Goal: Obtain resource: Download file/media

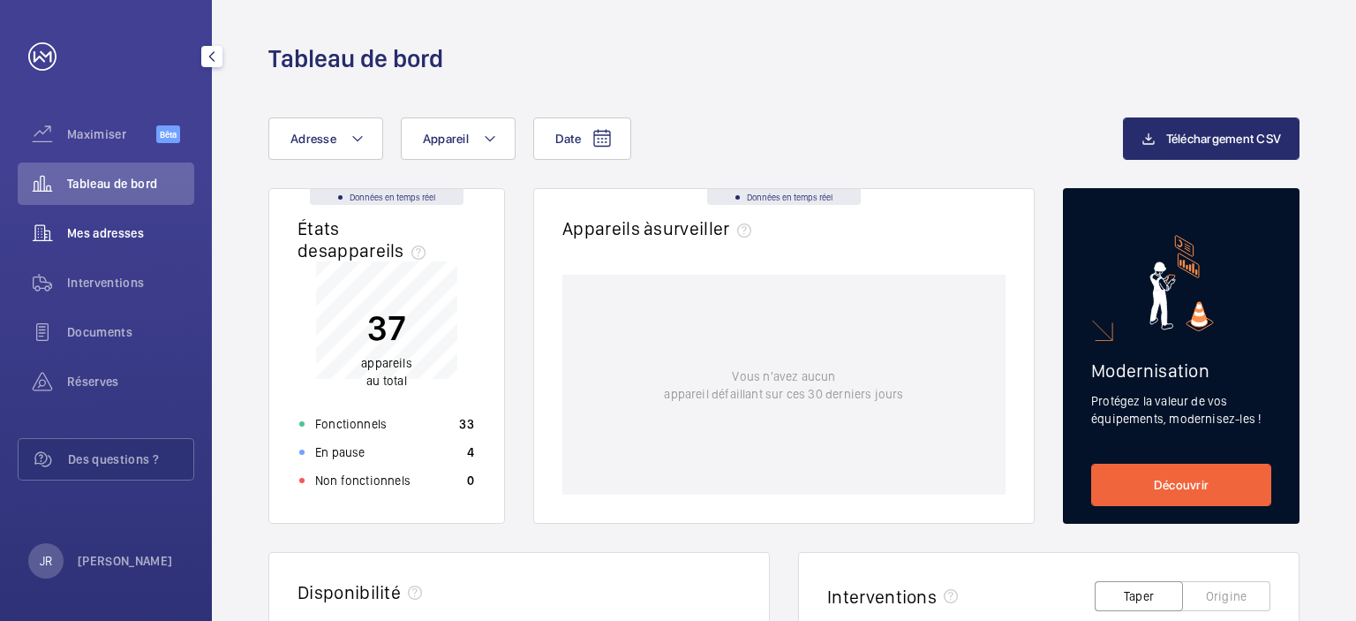
click at [134, 227] on font "Mes adresses" at bounding box center [105, 233] width 77 height 14
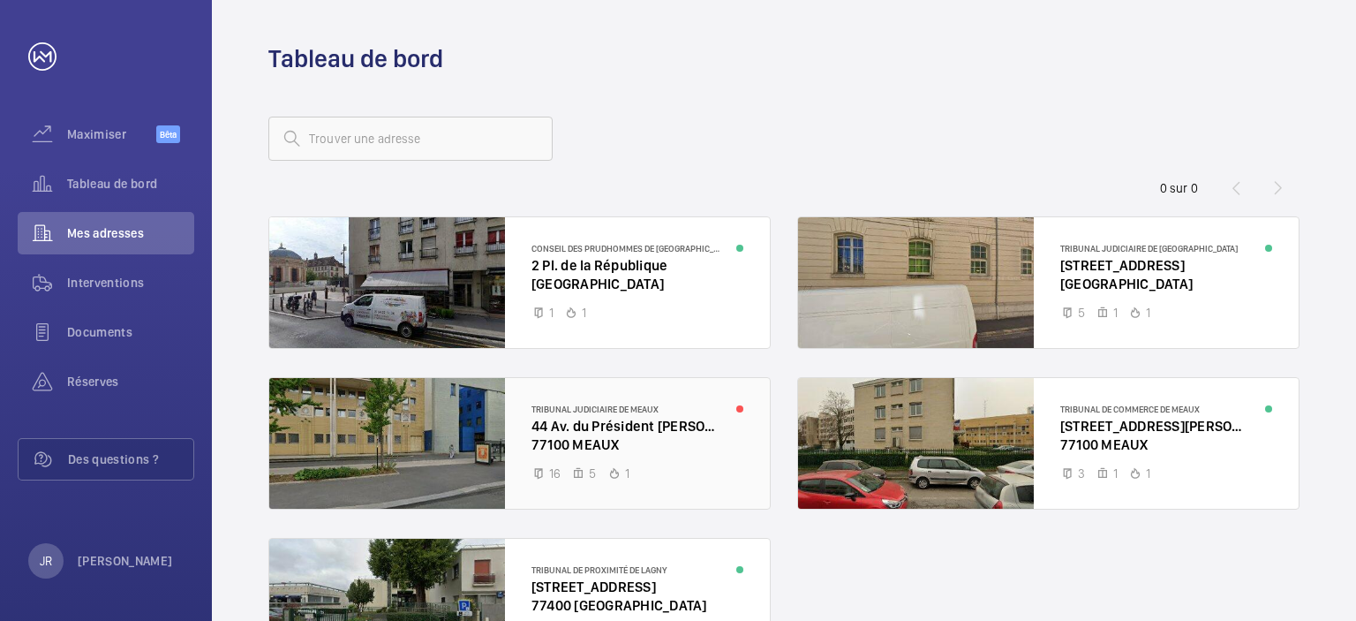
click at [638, 426] on div at bounding box center [519, 443] width 501 height 131
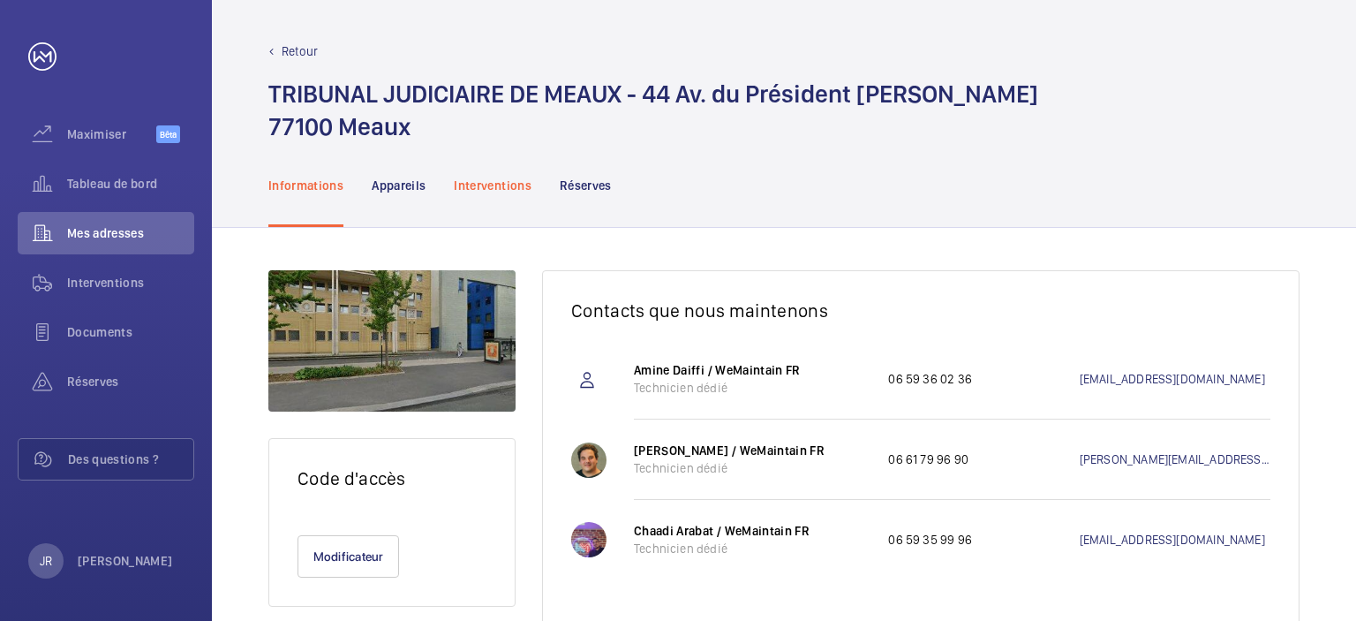
click at [478, 193] on font "Interventions" at bounding box center [493, 185] width 78 height 14
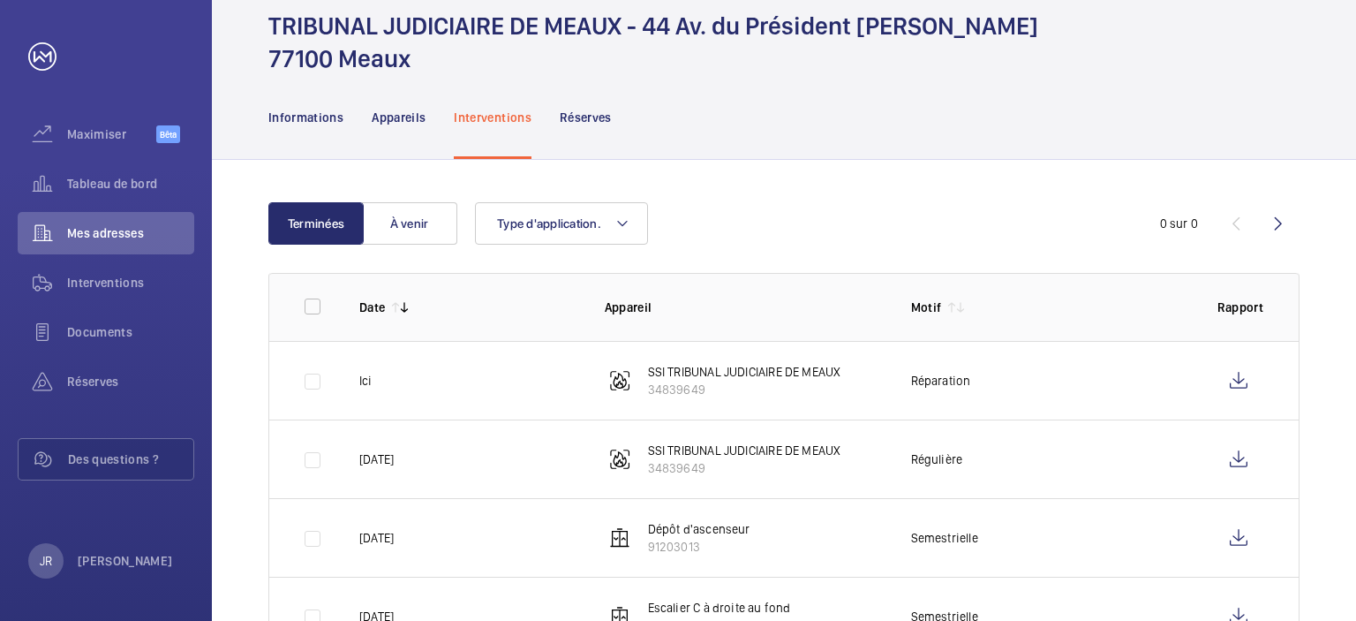
scroll to position [88, 0]
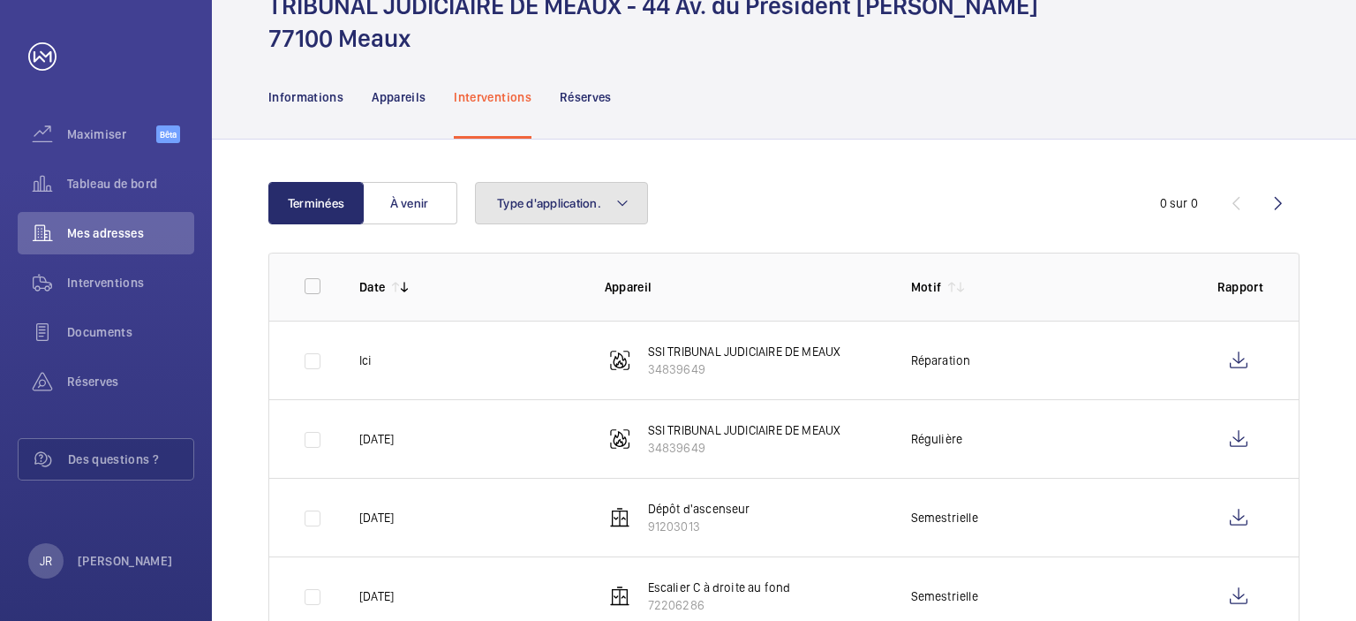
click at [545, 192] on button "Type d'application." at bounding box center [561, 203] width 173 height 42
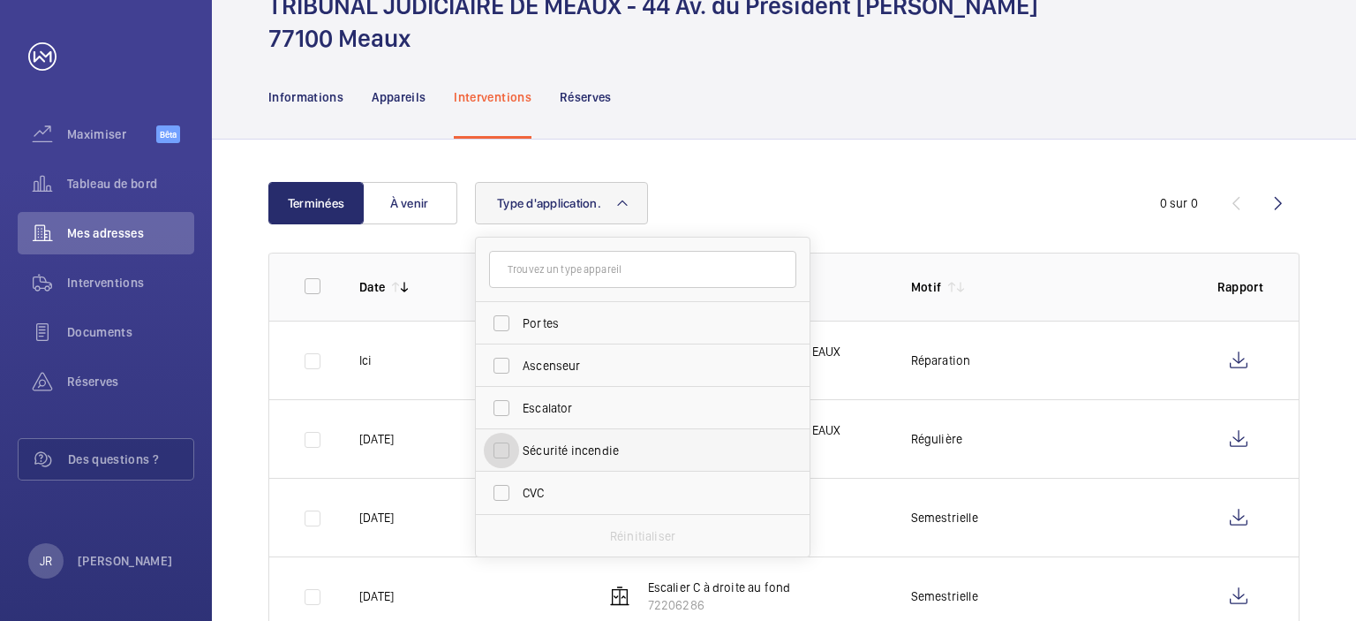
click at [499, 449] on input "Sécurité incendie" at bounding box center [501, 450] width 35 height 35
checkbox input "true"
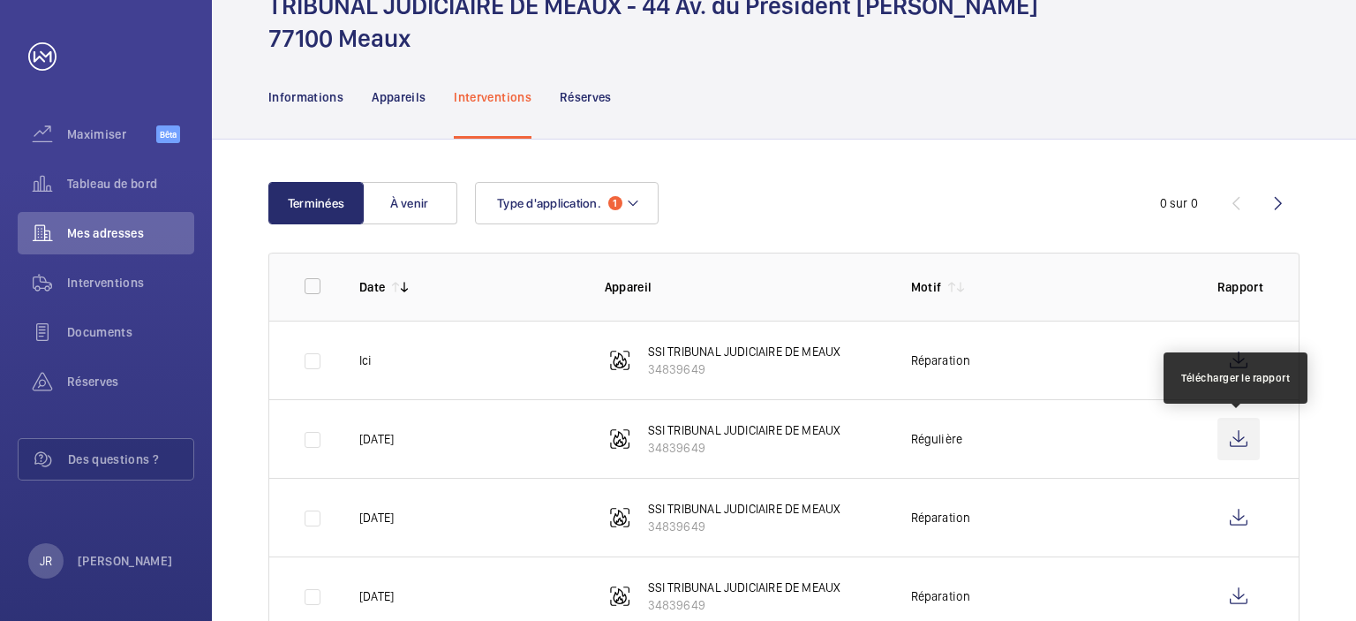
click at [1247, 441] on wm-front-icon-button at bounding box center [1239, 439] width 42 height 42
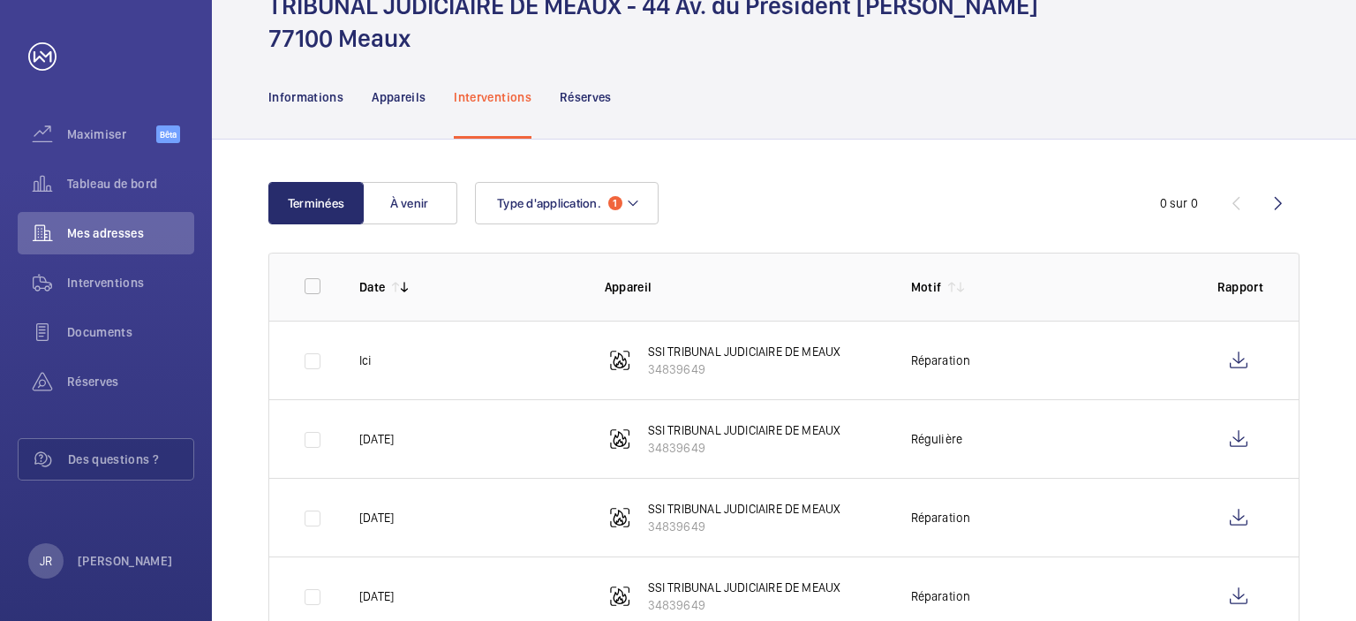
click at [673, 357] on font "SSI TRIBUNAL JUDICIAIRE DE MEAUX" at bounding box center [744, 351] width 193 height 14
click at [576, 110] on div "Réserves" at bounding box center [586, 97] width 52 height 84
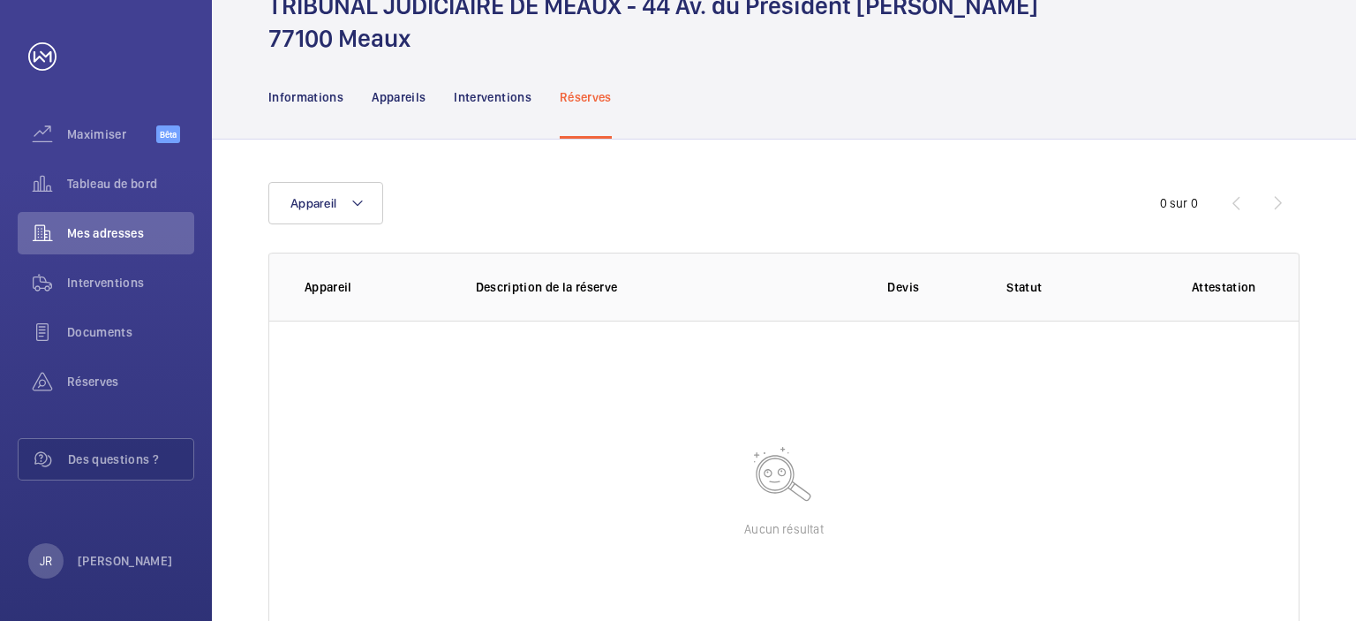
click at [434, 87] on nav "Informations Appareils Interventions Réserves" at bounding box center [440, 97] width 344 height 84
click at [390, 95] on font "Appareils" at bounding box center [399, 97] width 54 height 14
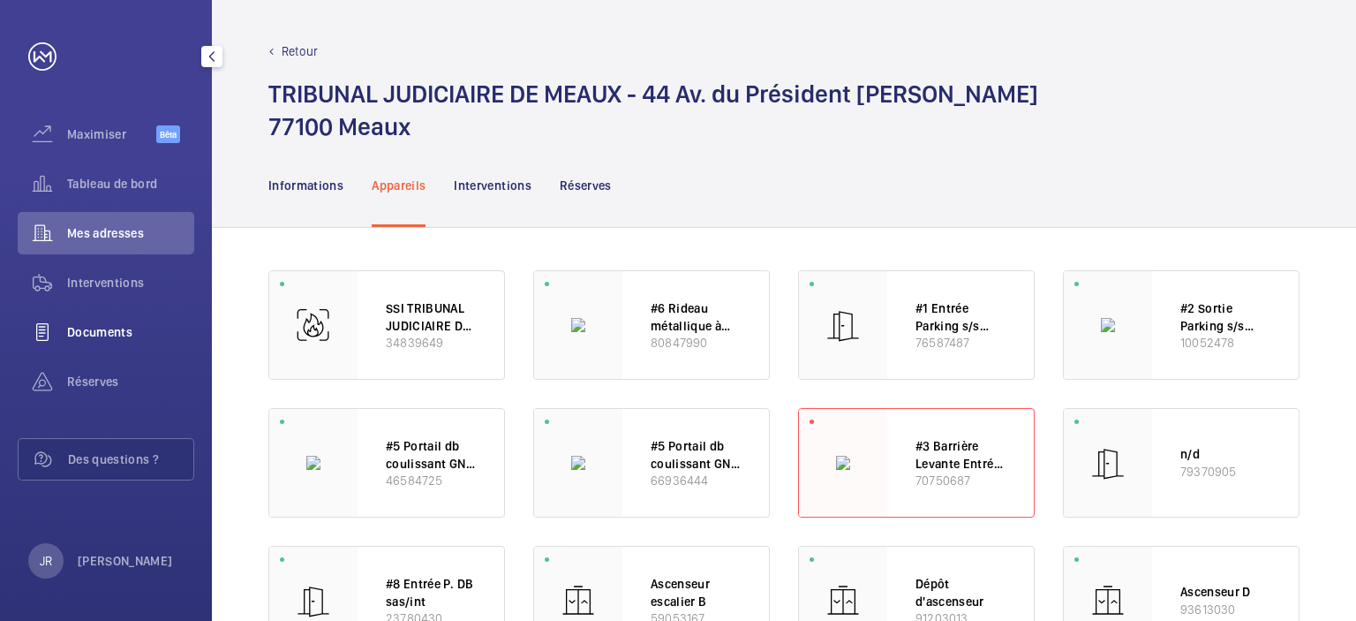
click at [116, 333] on font "Documents" at bounding box center [99, 332] width 65 height 14
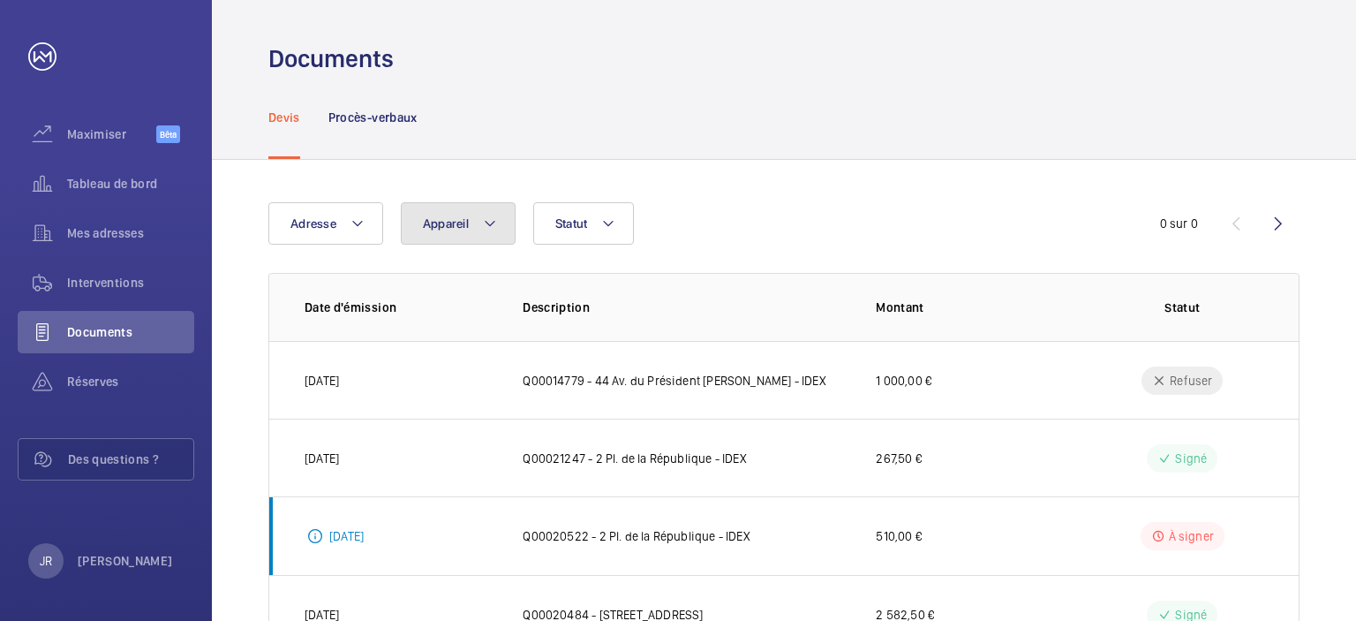
click at [483, 228] on mat-icon at bounding box center [490, 223] width 14 height 21
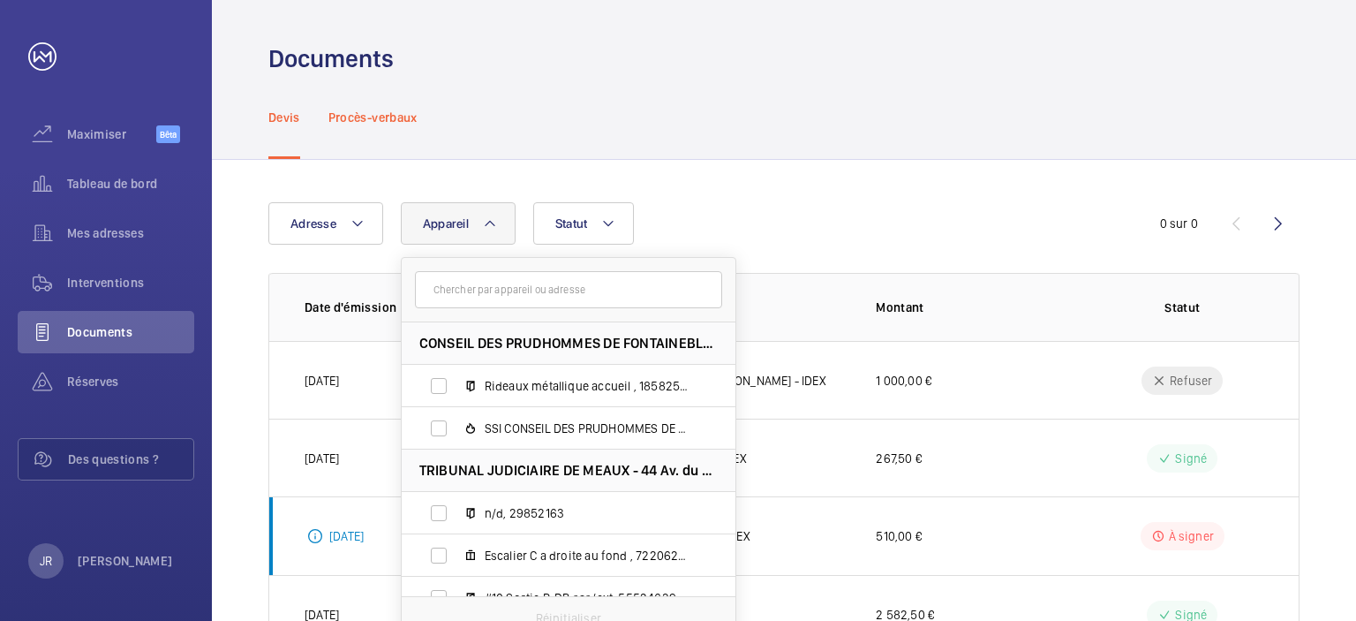
click at [389, 122] on font "Procès-verbaux" at bounding box center [373, 117] width 89 height 14
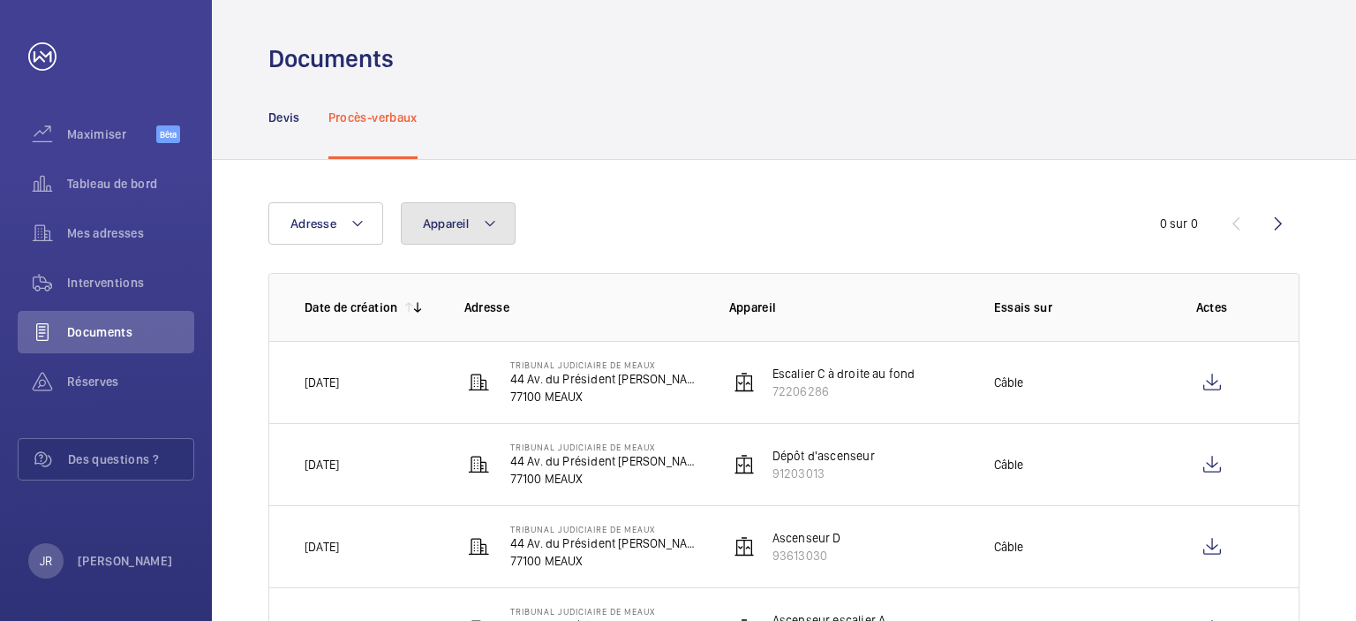
click at [457, 216] on font "Appareil" at bounding box center [446, 223] width 46 height 14
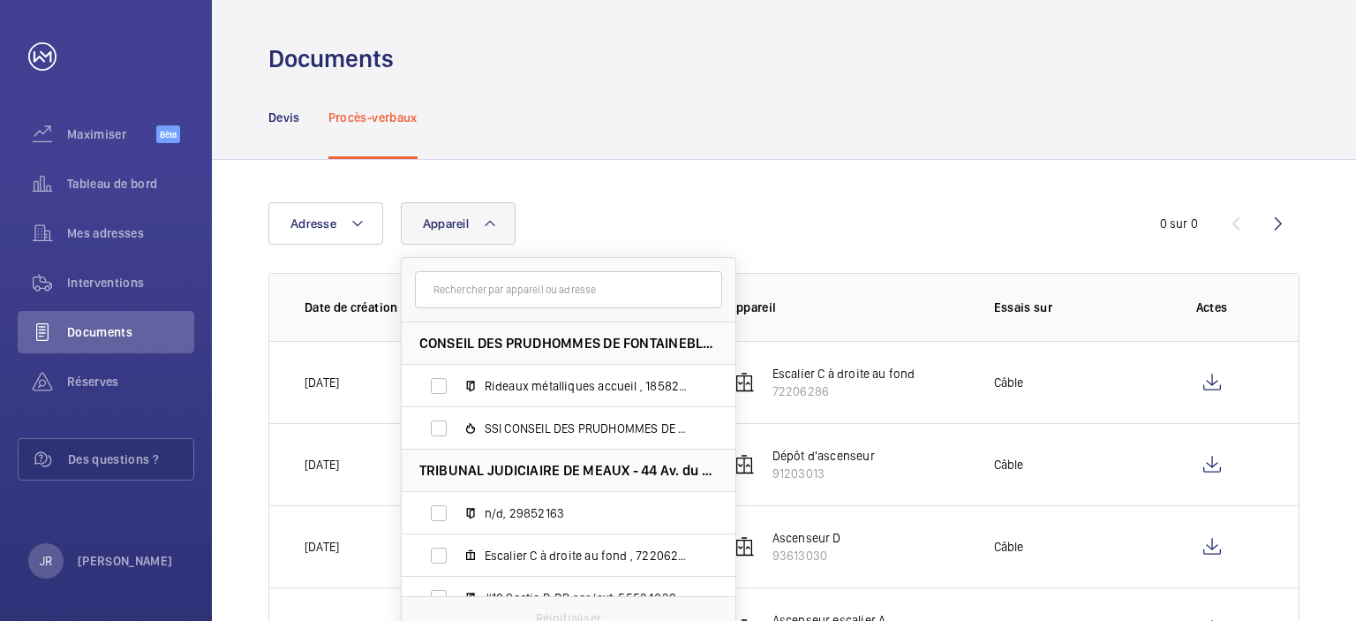
scroll to position [88, 0]
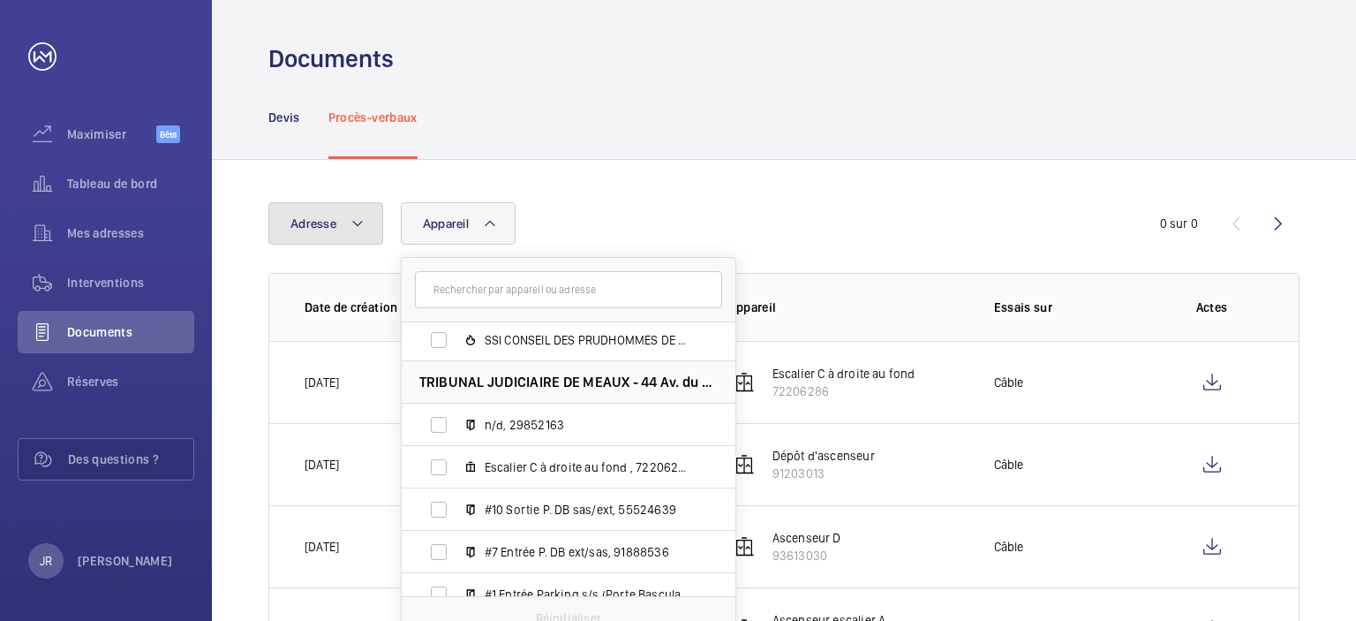
click at [344, 225] on button "Adresse" at bounding box center [325, 223] width 115 height 42
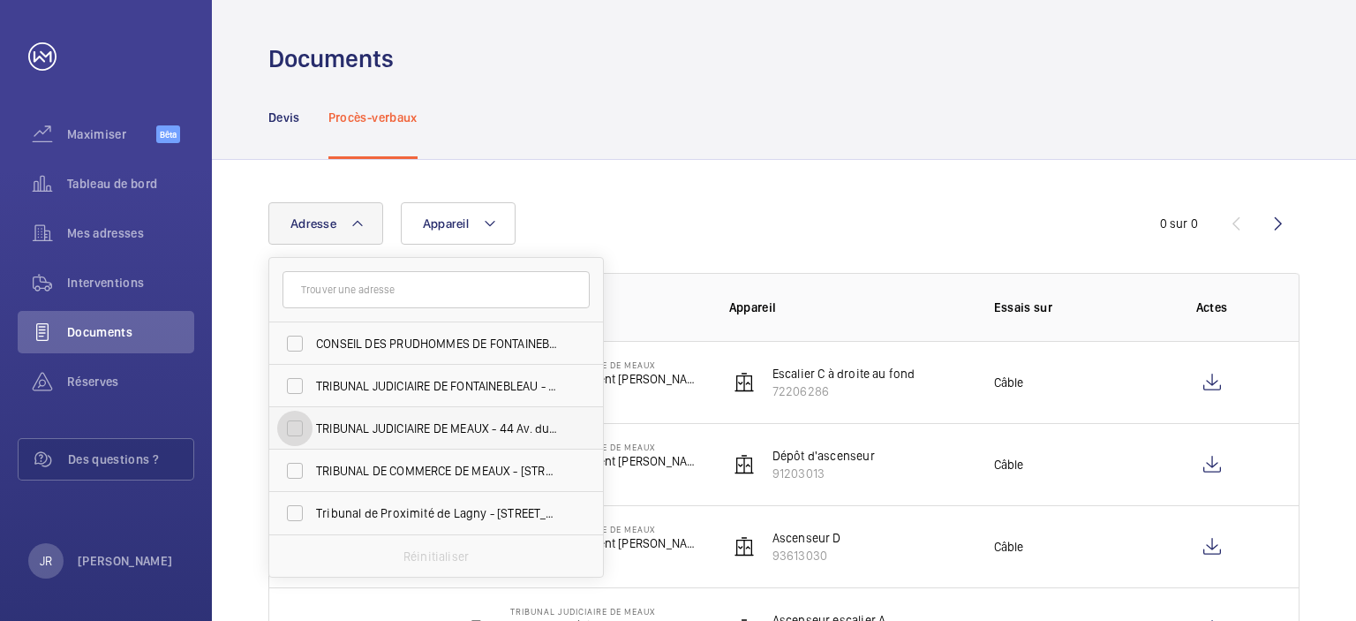
click at [306, 435] on input "TRIBUNAL JUDICIAIRE DE MEAUX - 44 Av. du Président [PERSON_NAME], MEAUX 77100" at bounding box center [294, 428] width 35 height 35
checkbox input "true"
click at [922, 115] on div "Devis Procès-verbaux" at bounding box center [783, 117] width 1031 height 84
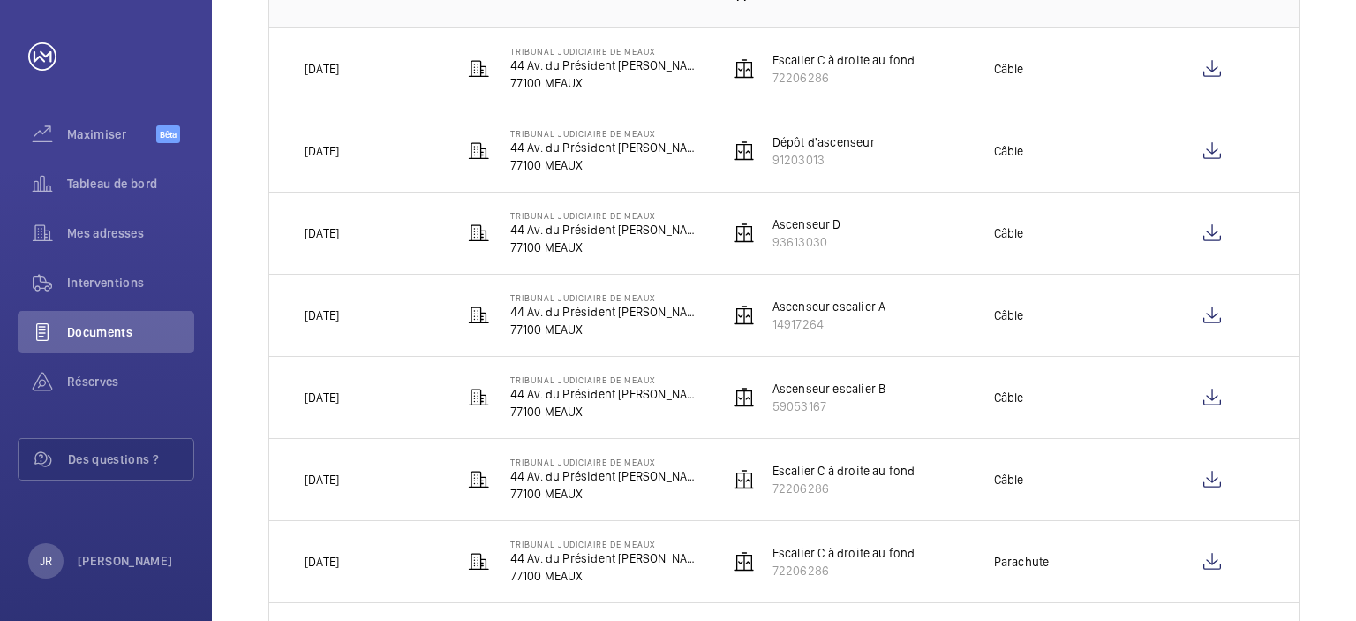
scroll to position [353, 0]
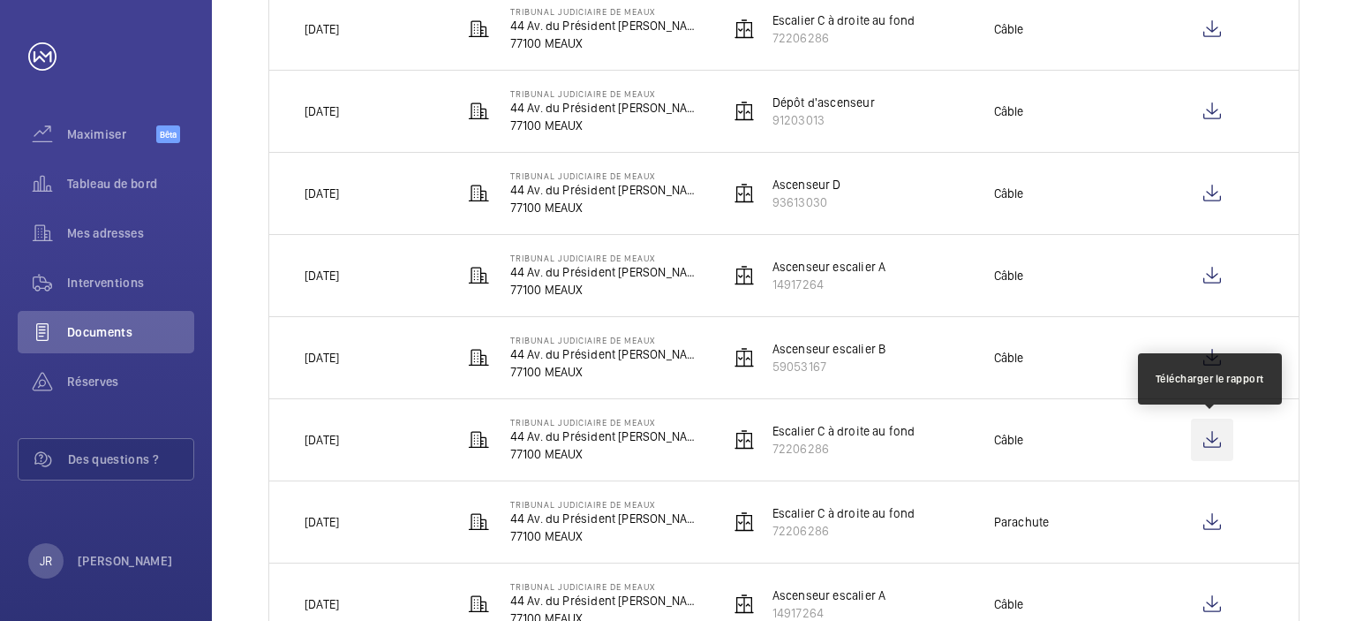
click at [1219, 443] on wm-front-icon-button at bounding box center [1212, 440] width 42 height 42
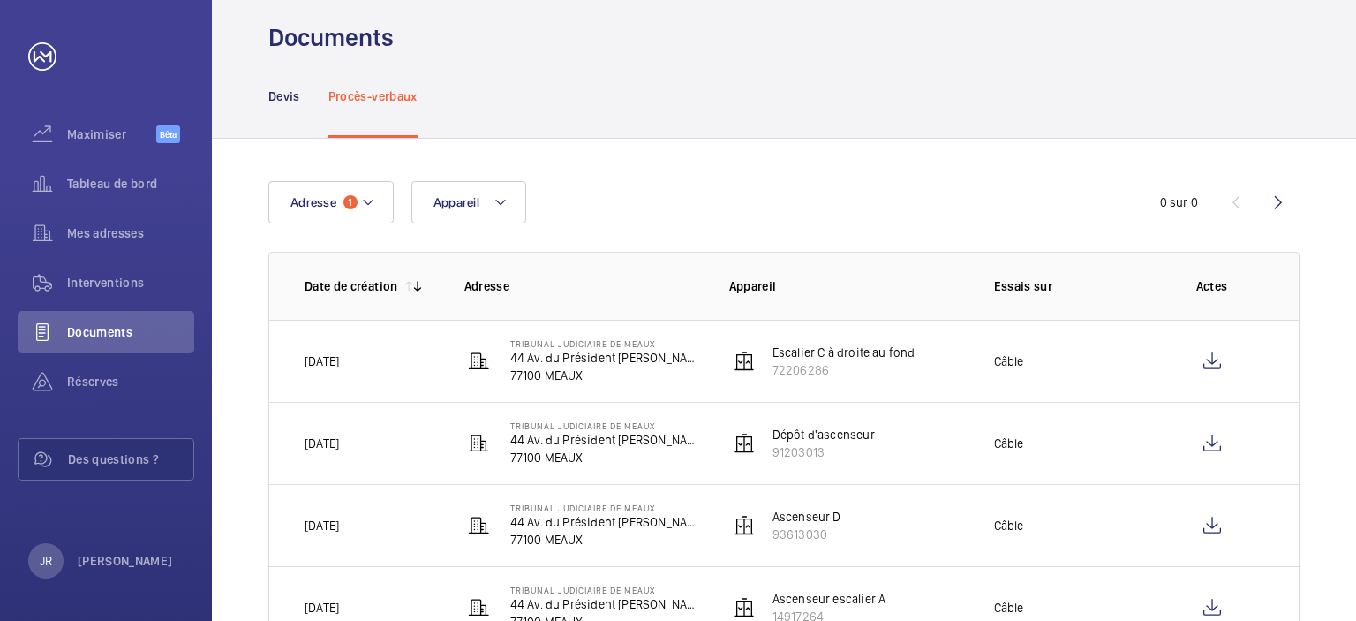
scroll to position [0, 0]
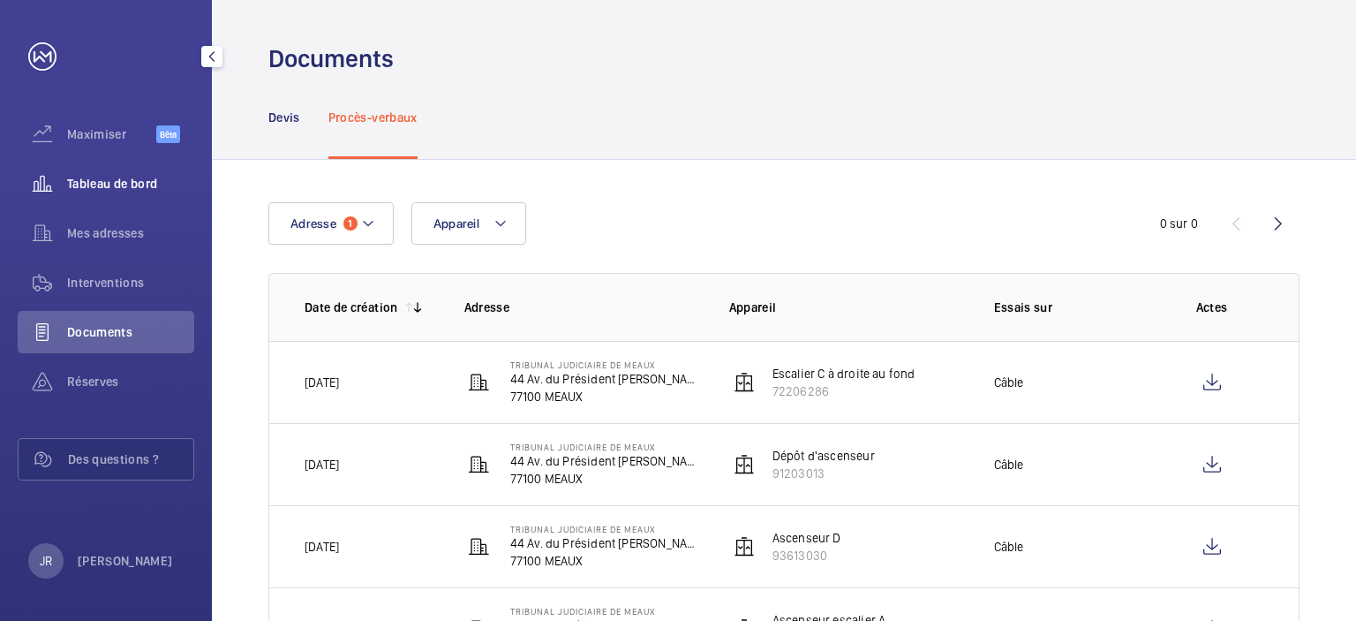
click at [119, 192] on span "Tableau de bord" at bounding box center [130, 184] width 127 height 18
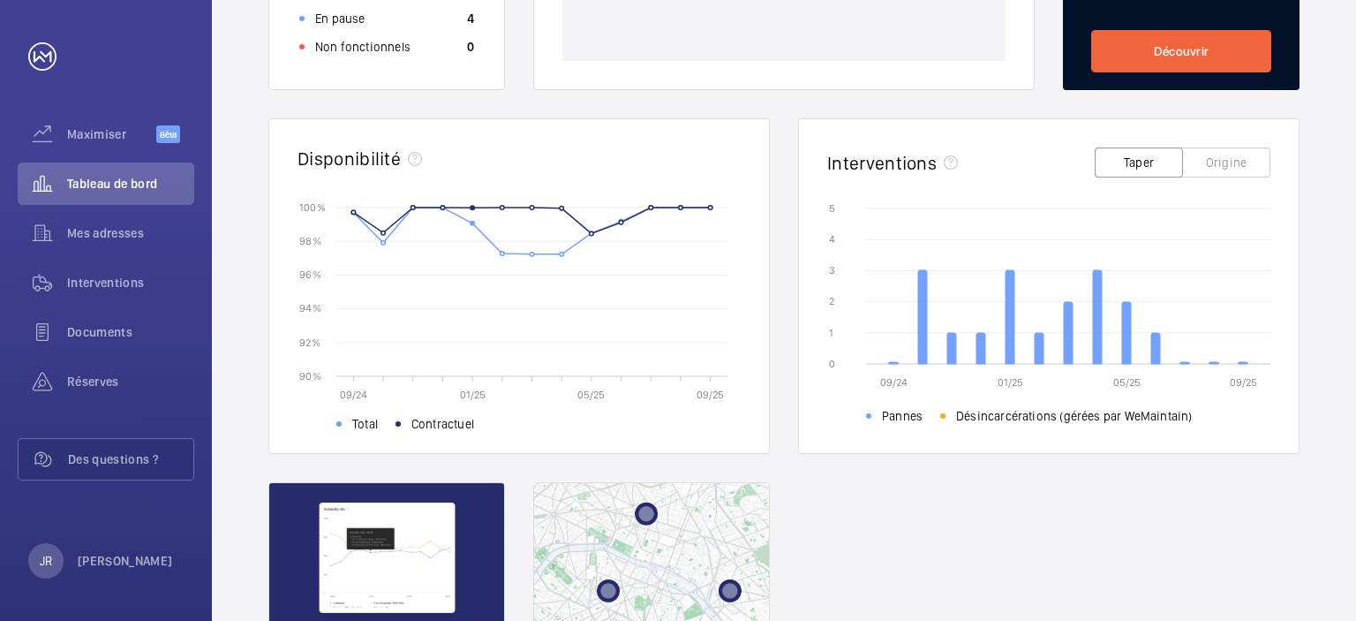
scroll to position [319, 0]
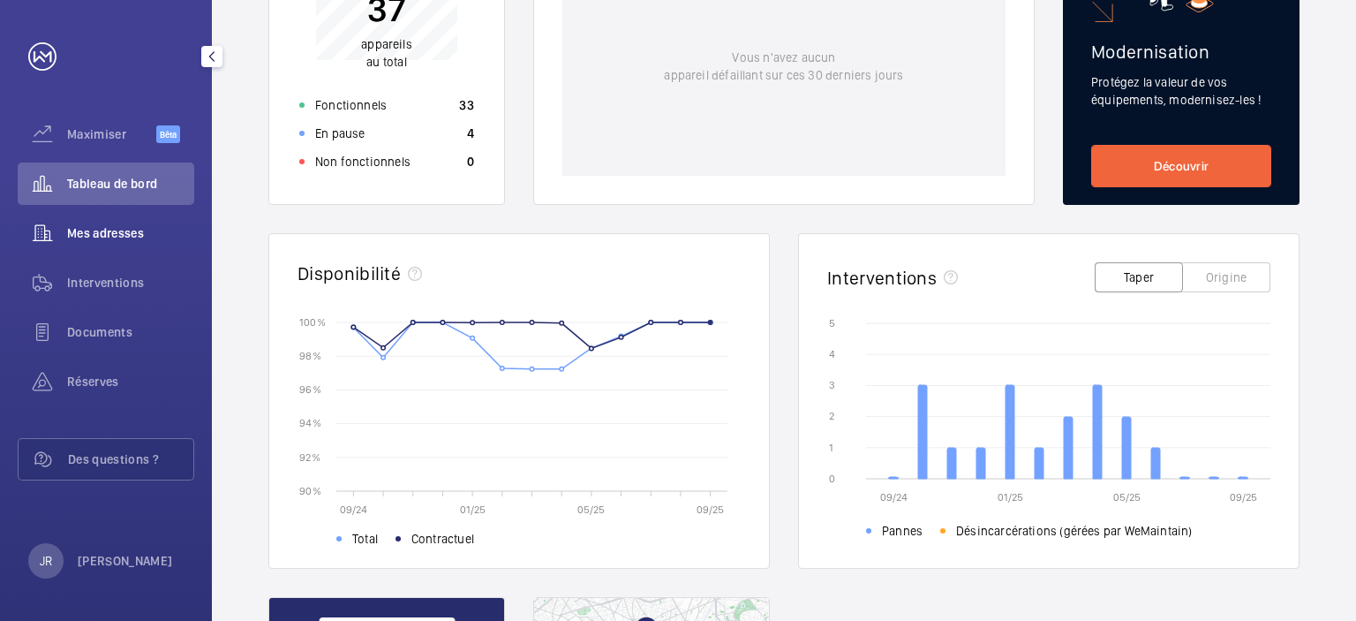
click at [145, 236] on span "Mes adresses" at bounding box center [130, 233] width 127 height 18
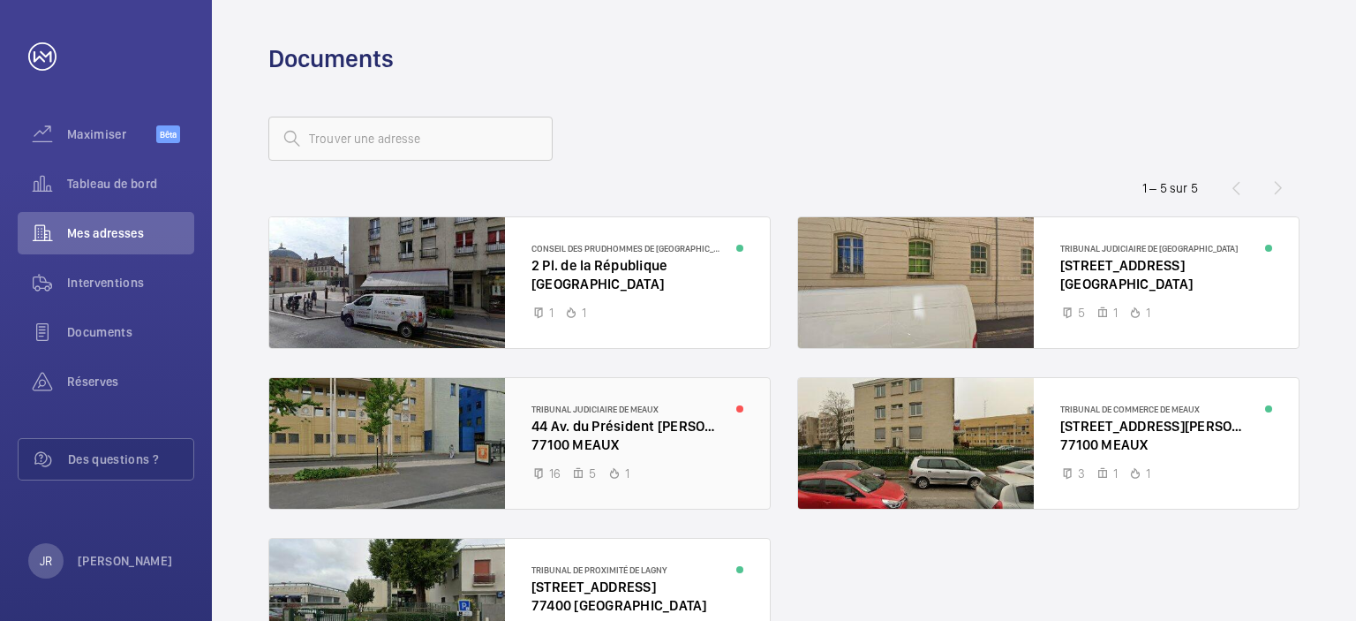
click at [625, 438] on div at bounding box center [519, 443] width 501 height 131
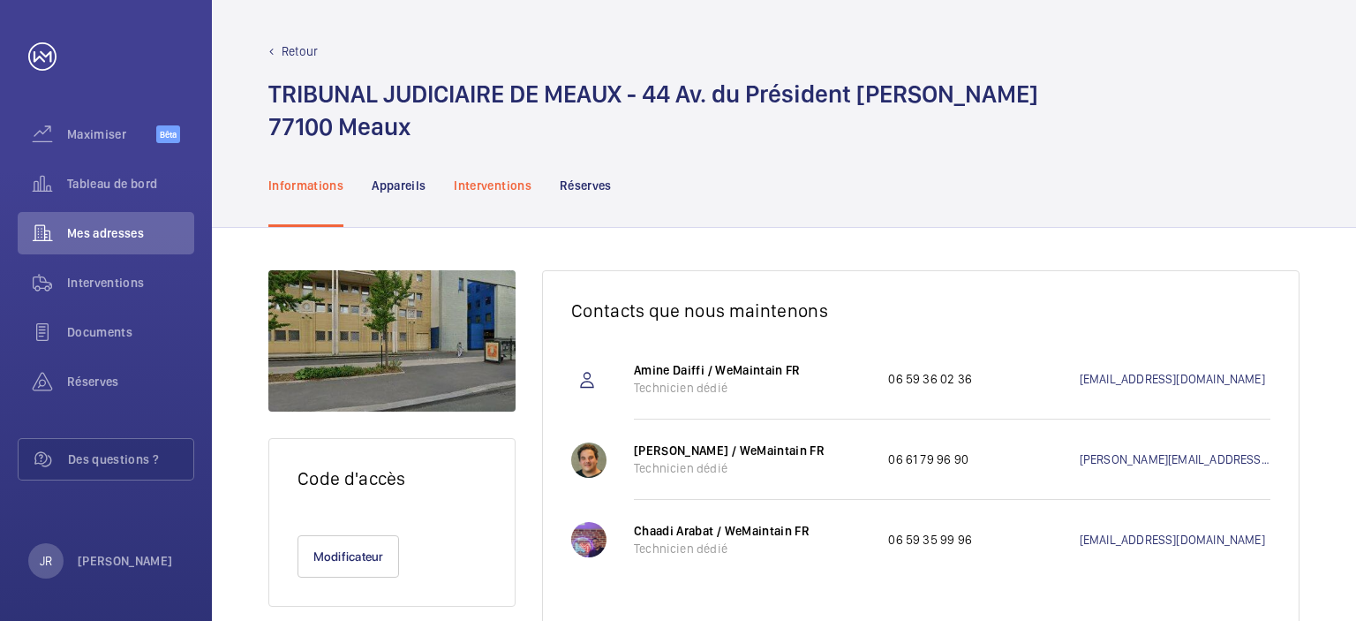
click at [478, 192] on font "Interventions" at bounding box center [493, 185] width 78 height 14
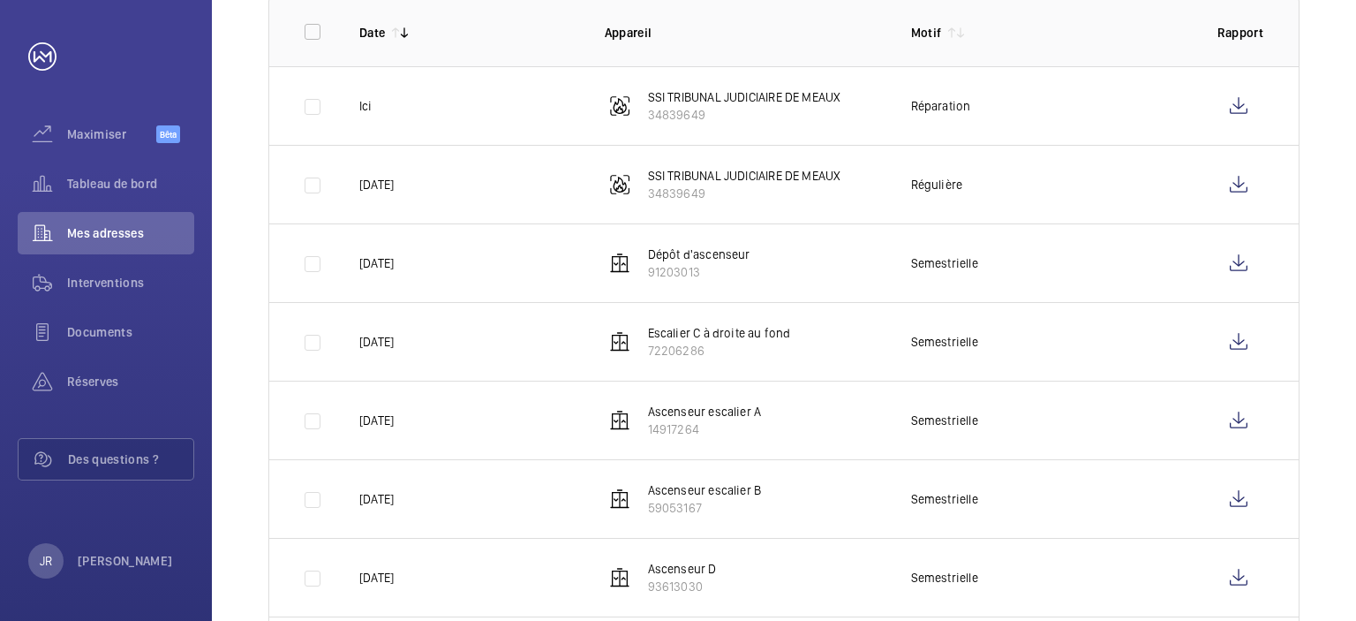
scroll to position [353, 0]
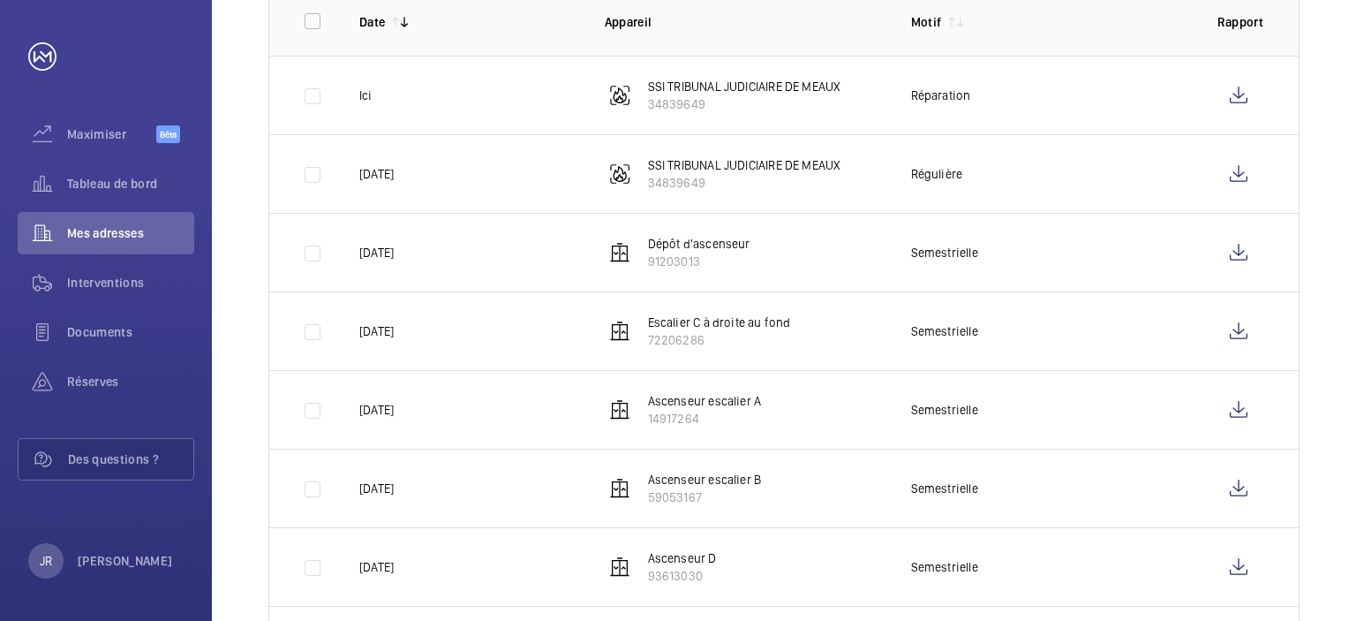
click at [764, 87] on font "SSI TRIBUNAL JUDICIAIRE DE MEAUX" at bounding box center [744, 86] width 193 height 14
click at [678, 101] on font "34839649" at bounding box center [676, 104] width 57 height 14
click at [691, 102] on font "34839649" at bounding box center [676, 104] width 57 height 14
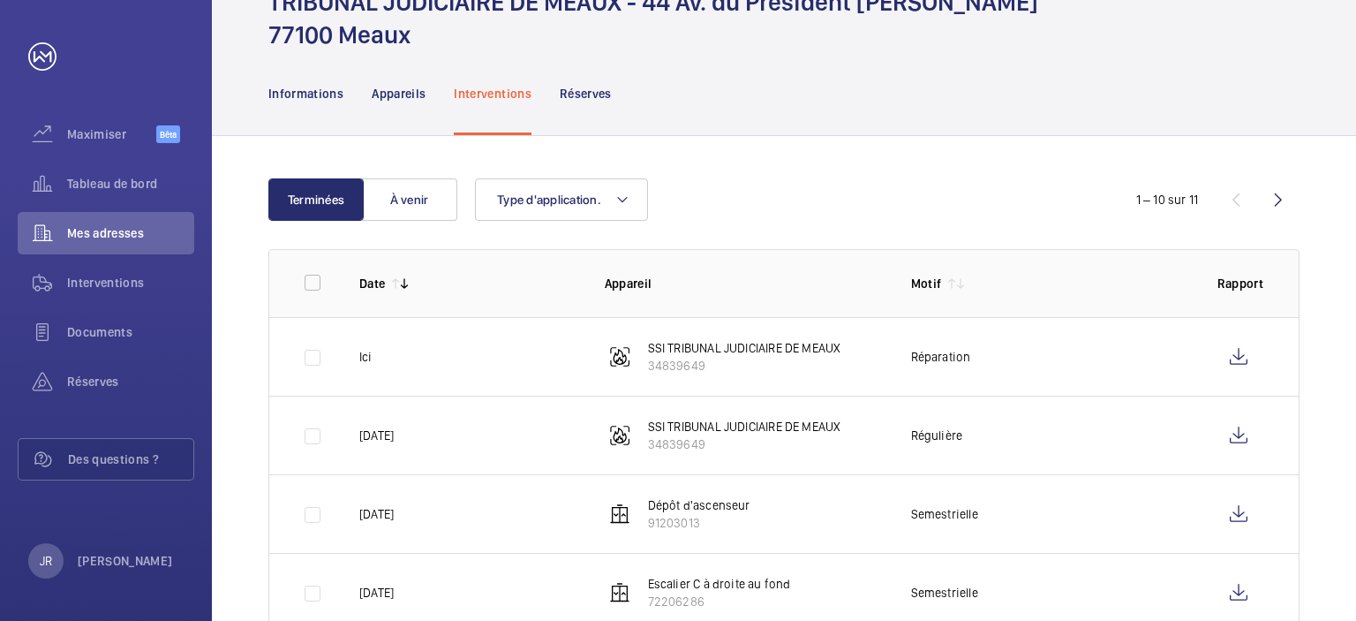
scroll to position [88, 0]
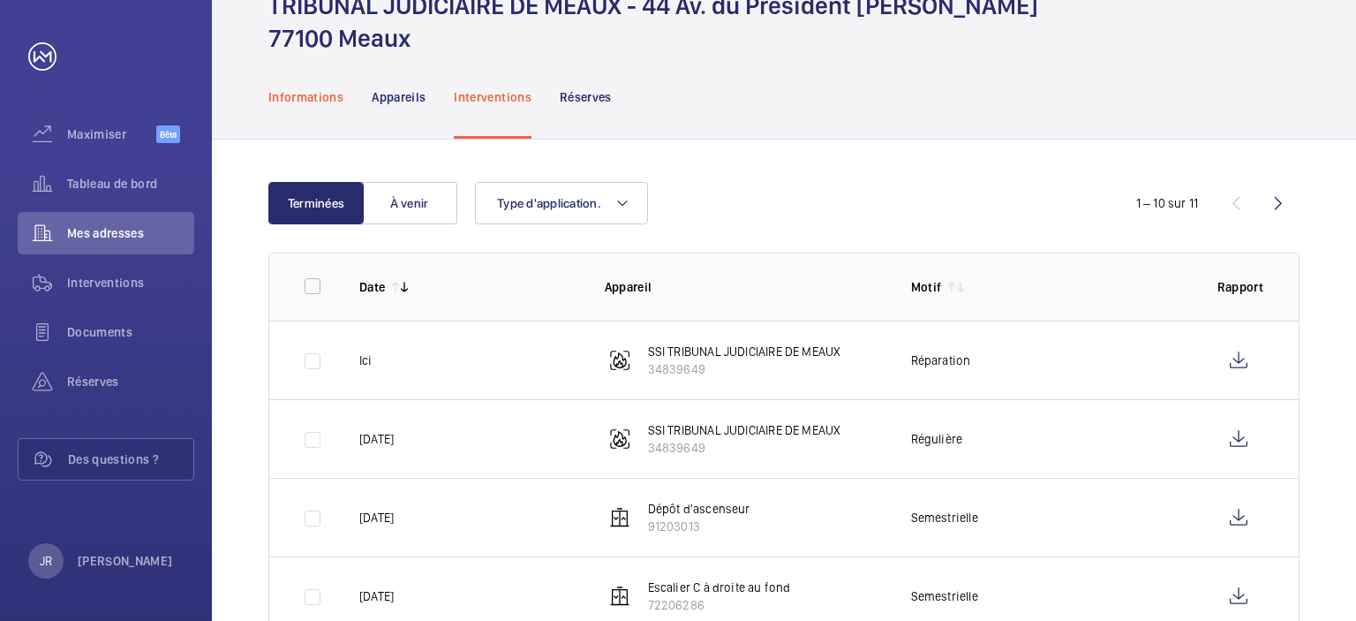
click at [282, 93] on font "Informations" at bounding box center [305, 97] width 75 height 14
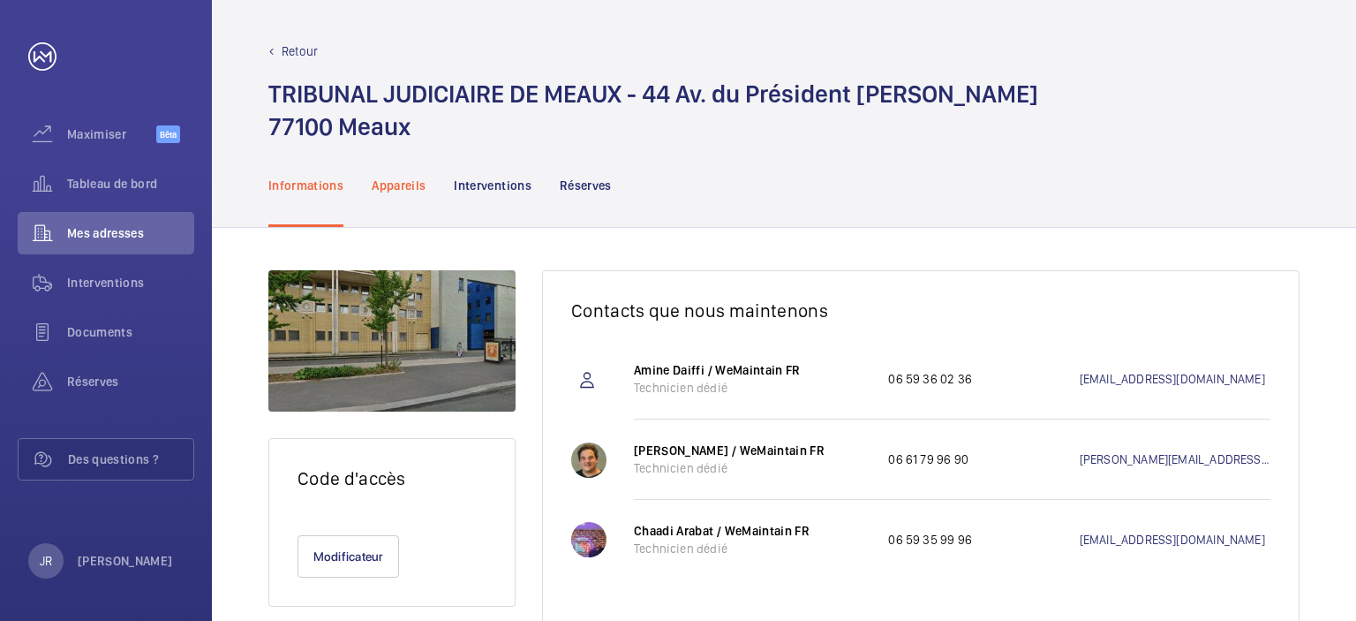
click at [412, 190] on font "Appareils" at bounding box center [399, 185] width 54 height 14
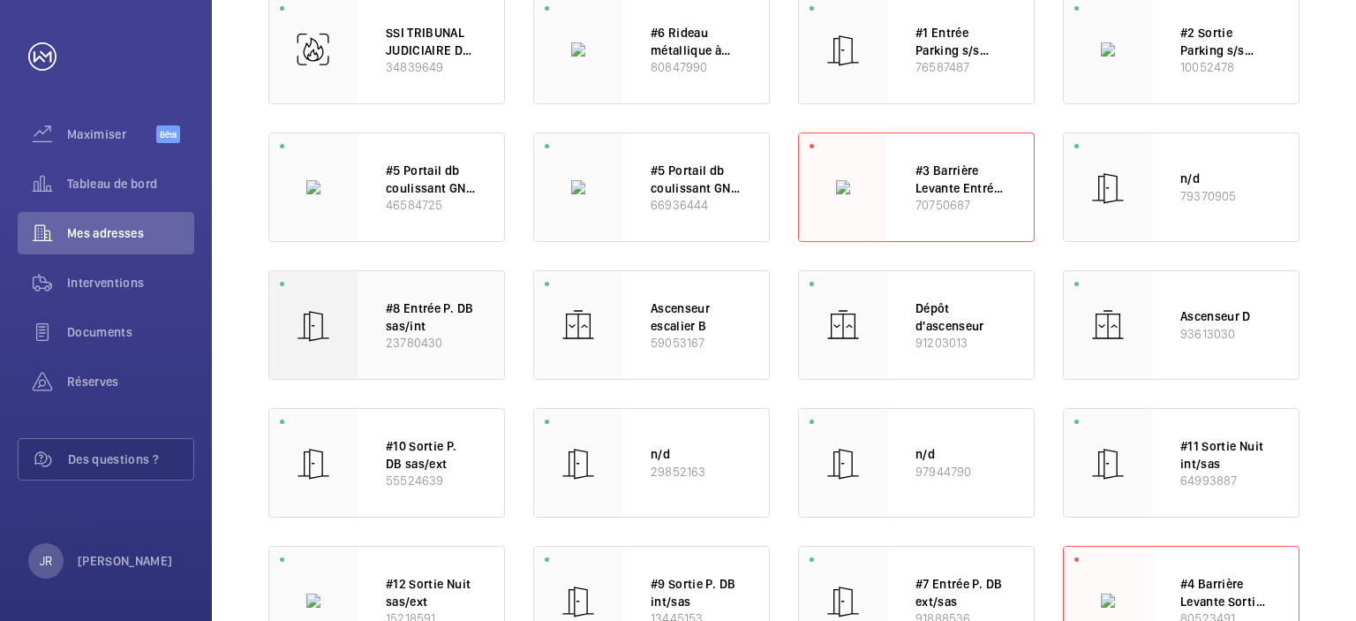
scroll to position [265, 0]
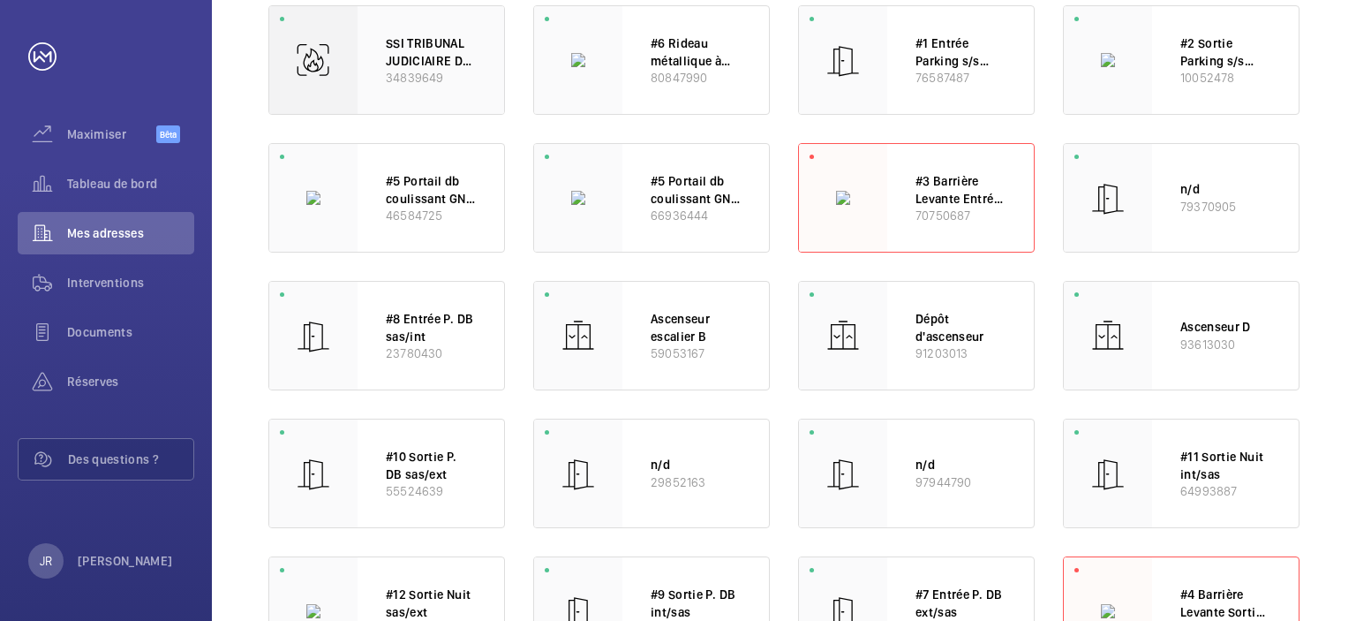
click at [442, 64] on font "SSI TRIBUNAL JUDICIAIRE DE MEAUX" at bounding box center [429, 60] width 86 height 49
click at [431, 77] on font "34839649" at bounding box center [414, 78] width 57 height 14
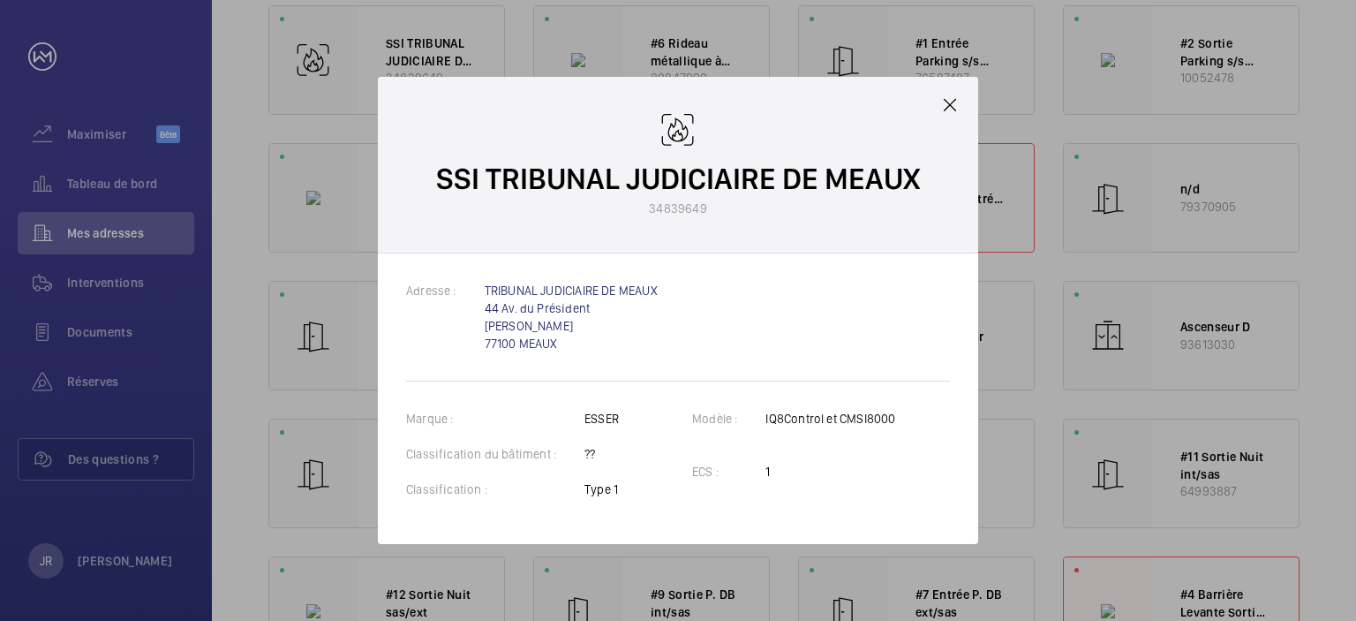
click at [563, 317] on td "TRIBUNAL JUDICIAIRE DE MEAUX 44 Av. du Président [PERSON_NAME] 77100 MEAUX" at bounding box center [581, 326] width 193 height 88
click at [569, 313] on font "44 Av. du Président [PERSON_NAME]" at bounding box center [537, 317] width 105 height 32
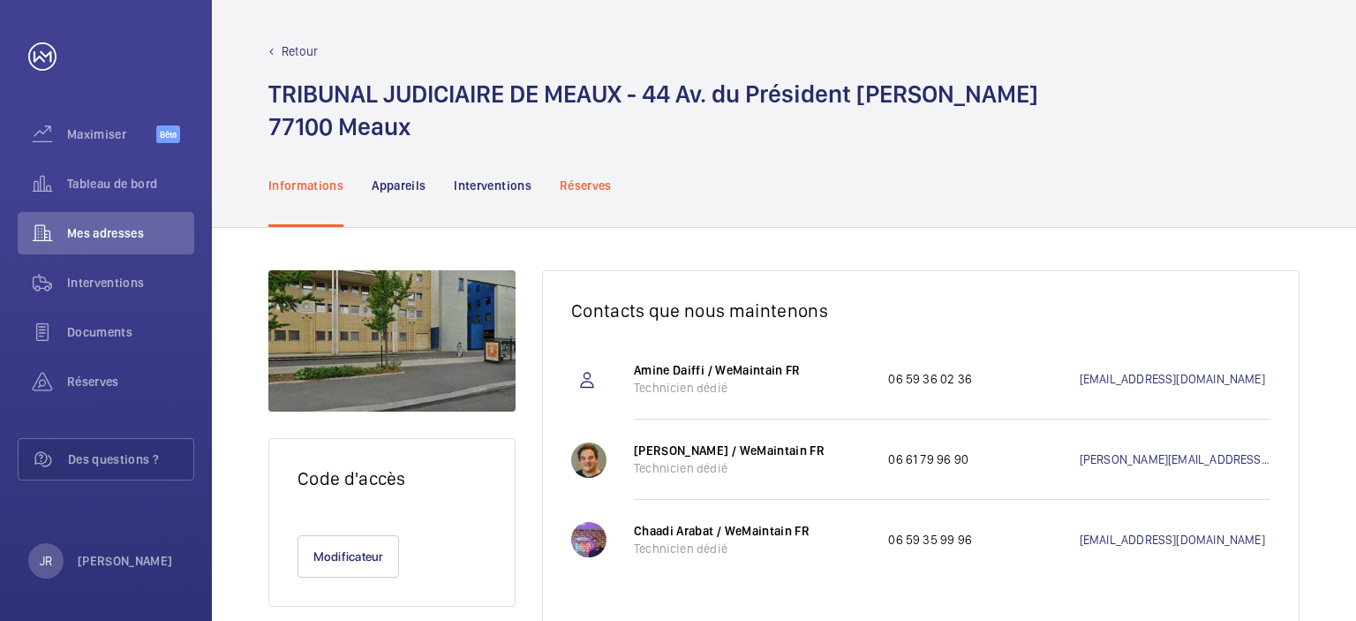
click at [580, 178] on font "Réserves" at bounding box center [586, 185] width 52 height 14
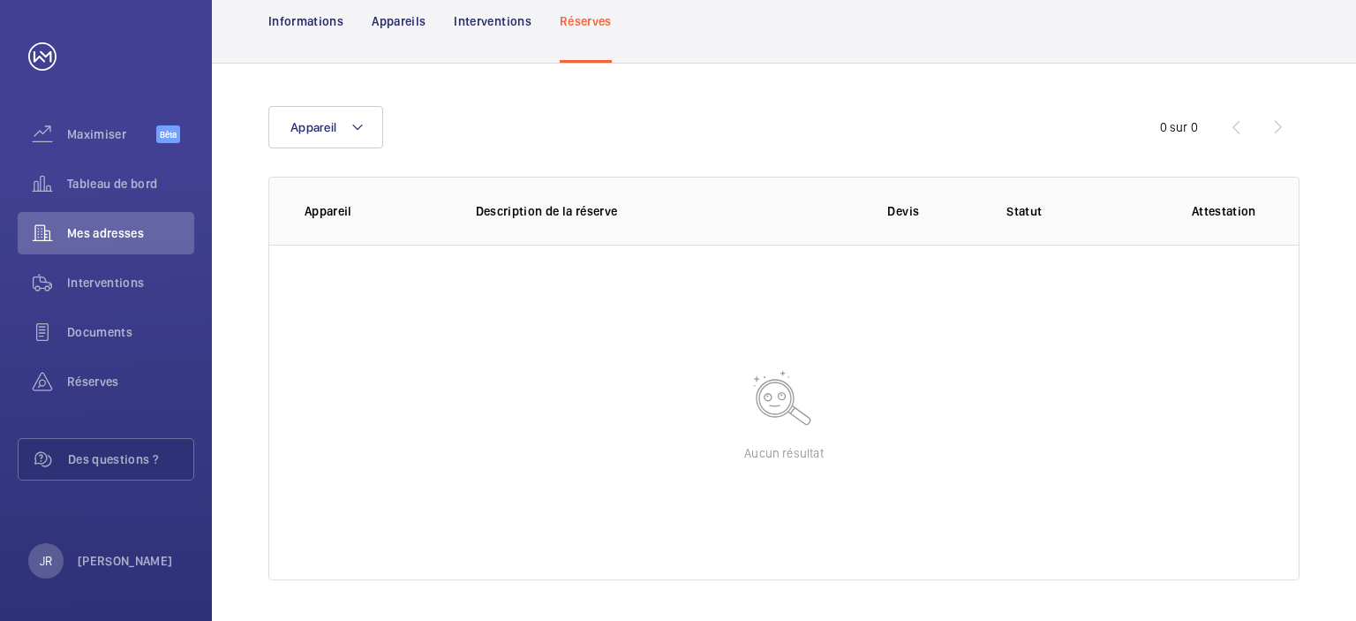
scroll to position [166, 0]
click at [492, 24] on font "Interventions" at bounding box center [493, 19] width 78 height 14
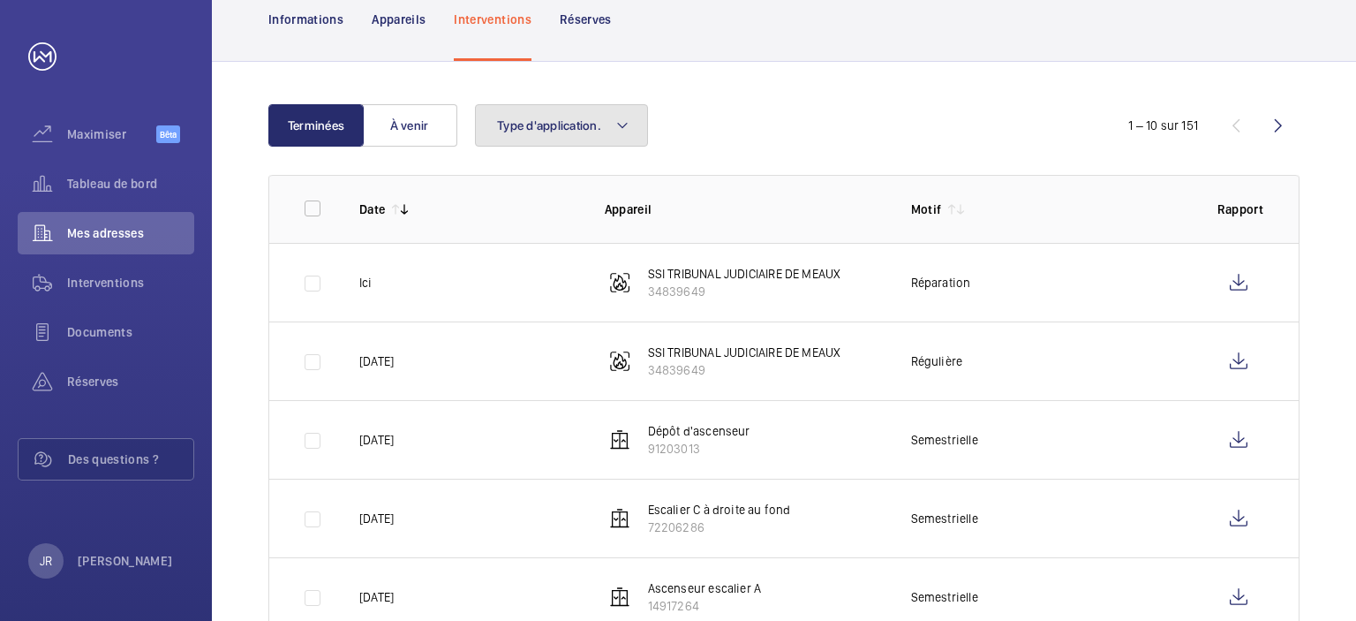
click at [539, 140] on button "Type d'application." at bounding box center [561, 125] width 173 height 42
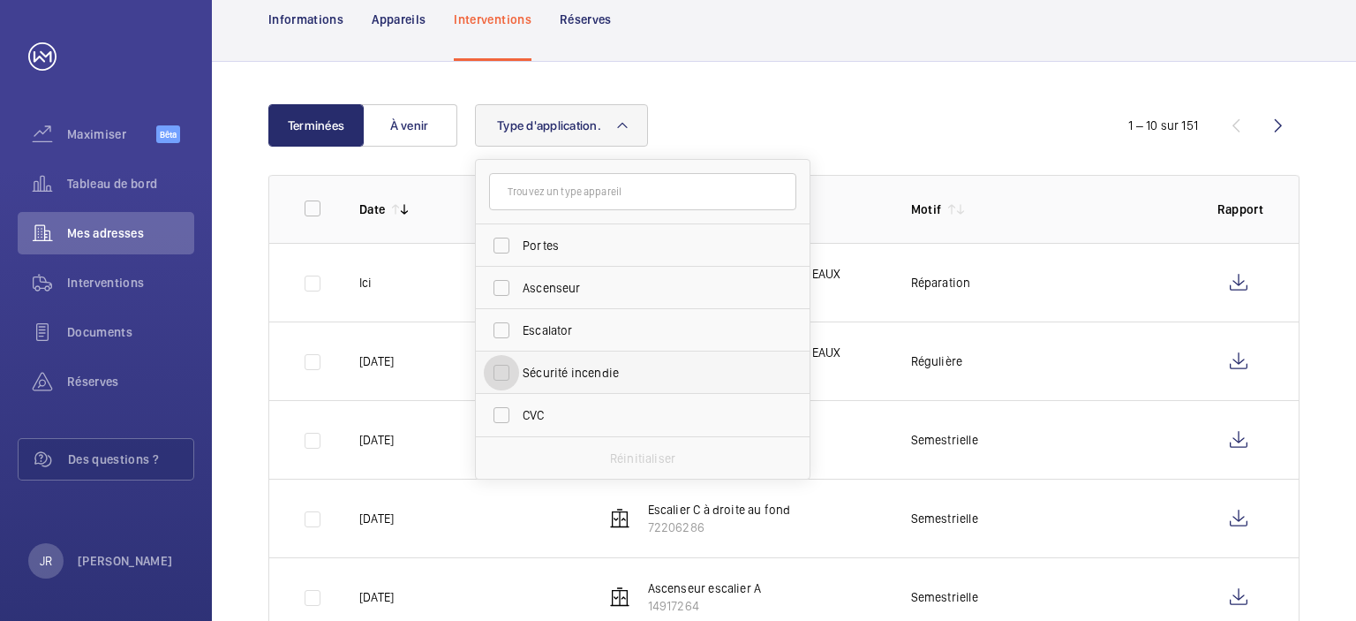
click at [501, 365] on input "Sécurité incendie" at bounding box center [501, 372] width 35 height 35
checkbox input "true"
click at [869, 92] on div "Terminées À venir Type d'application. 1 Portes Ascenseur Escalator Sécurité inc…" at bounding box center [784, 567] width 1144 height 1010
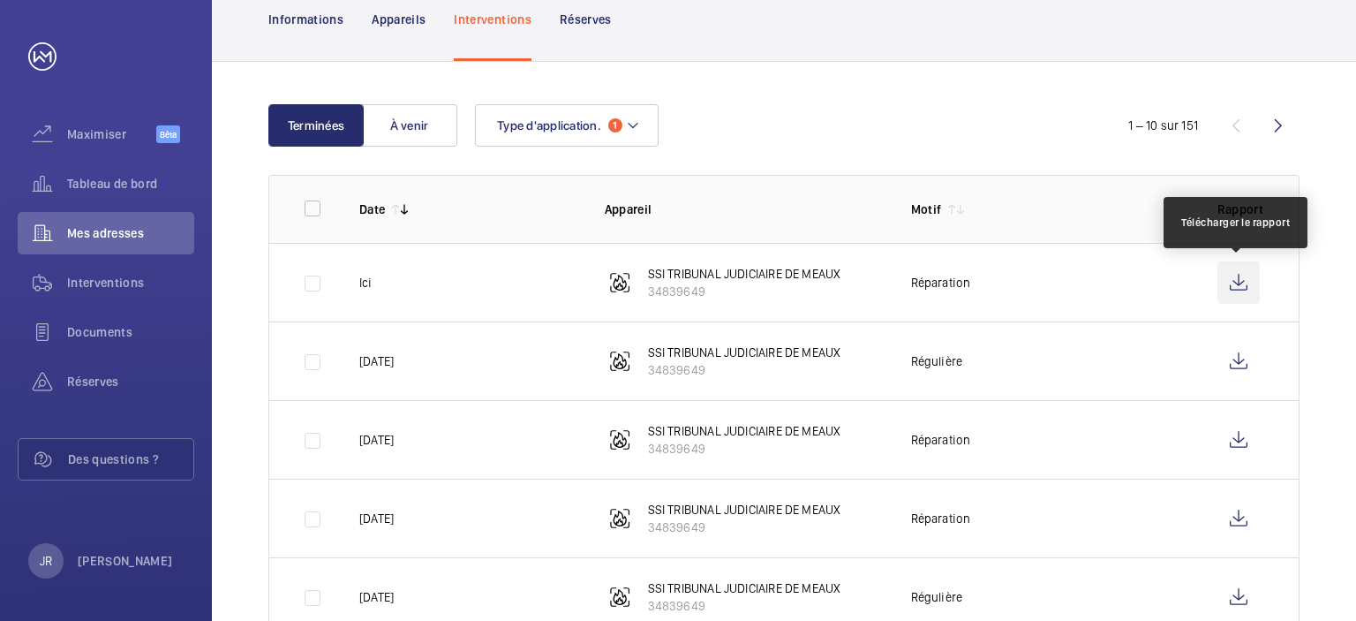
click at [1242, 277] on wm-front-icon-button at bounding box center [1239, 282] width 42 height 42
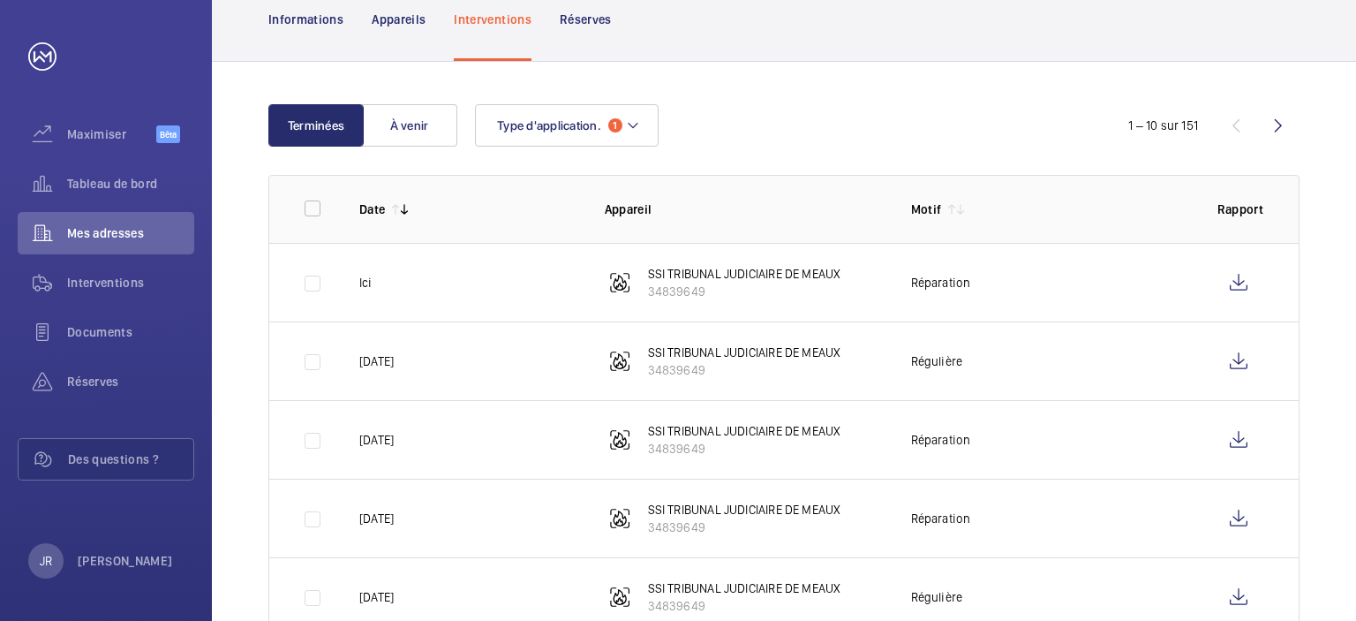
click at [683, 275] on font "SSI TRIBUNAL JUDICIAIRE DE MEAUX" at bounding box center [744, 274] width 193 height 14
click at [119, 325] on font "Documents" at bounding box center [99, 332] width 65 height 14
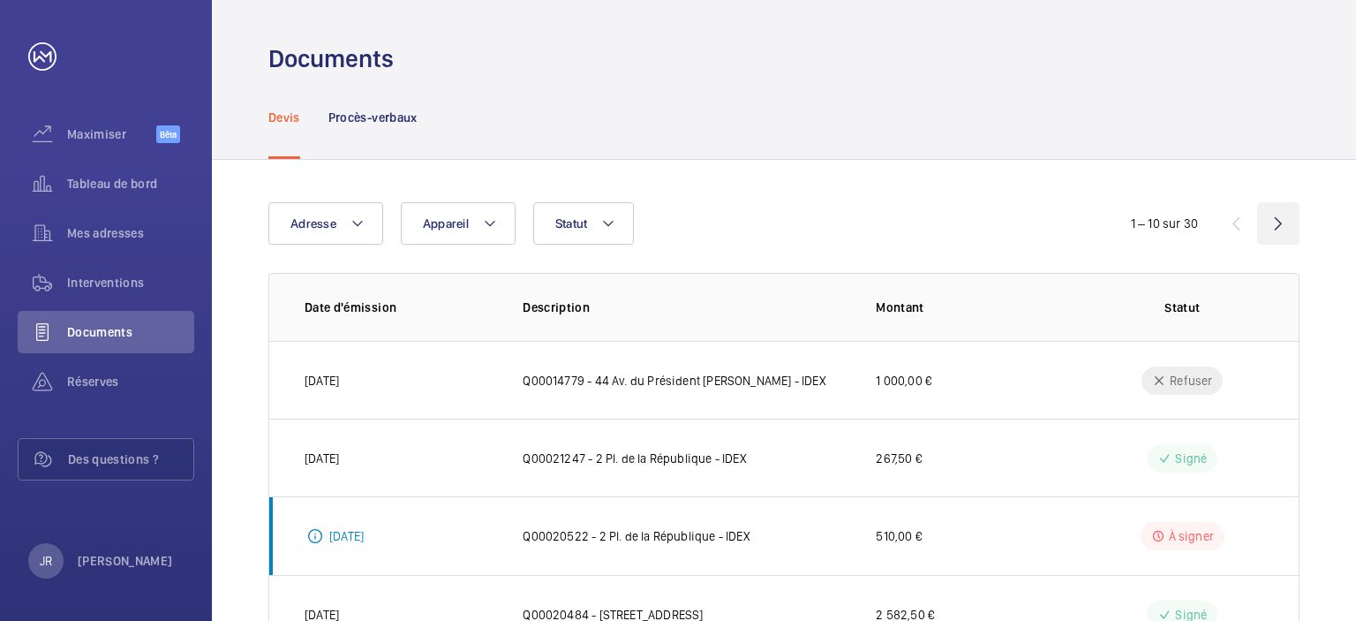
click at [1275, 225] on wm-front-icon-button at bounding box center [1278, 223] width 42 height 42
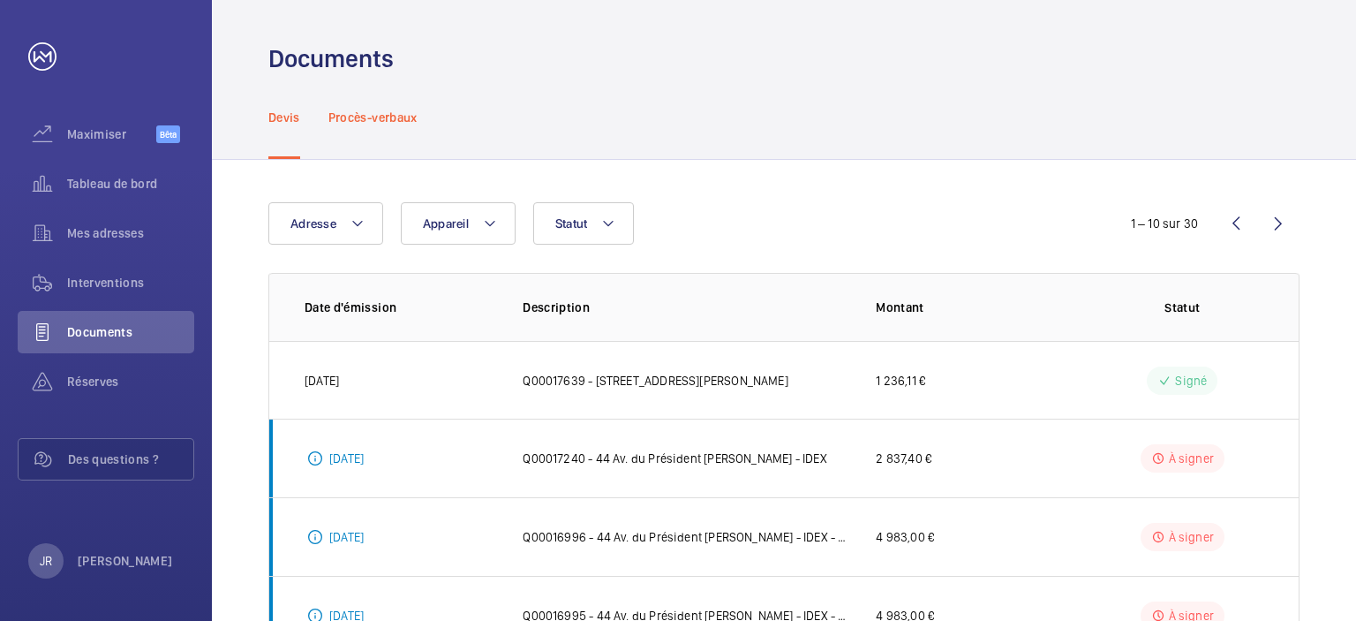
click at [363, 117] on font "Procès-verbaux" at bounding box center [373, 117] width 89 height 14
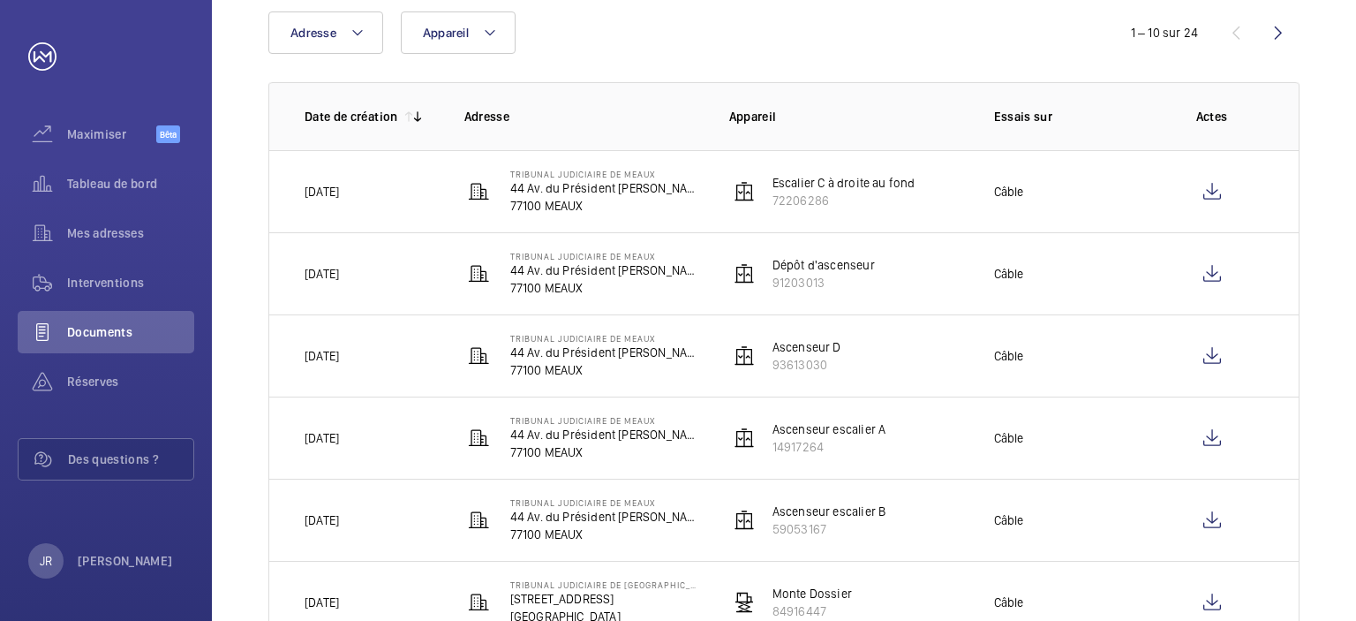
scroll to position [265, 0]
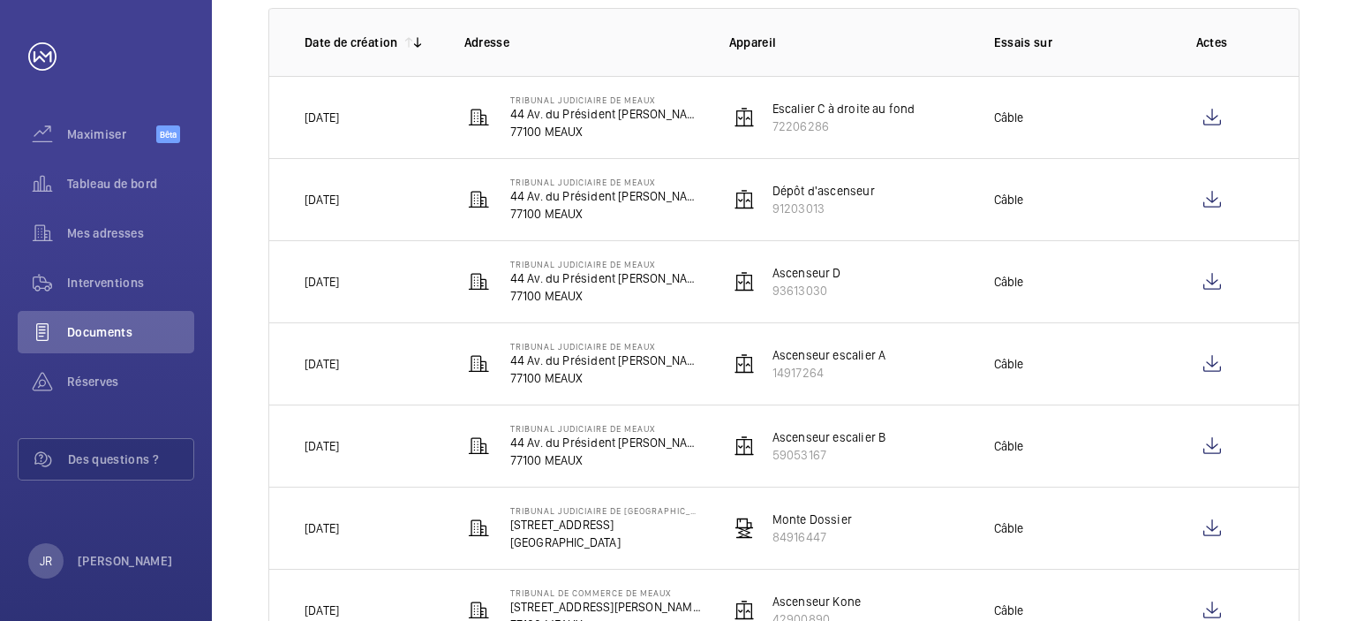
click at [420, 43] on mat-icon at bounding box center [418, 42] width 14 height 14
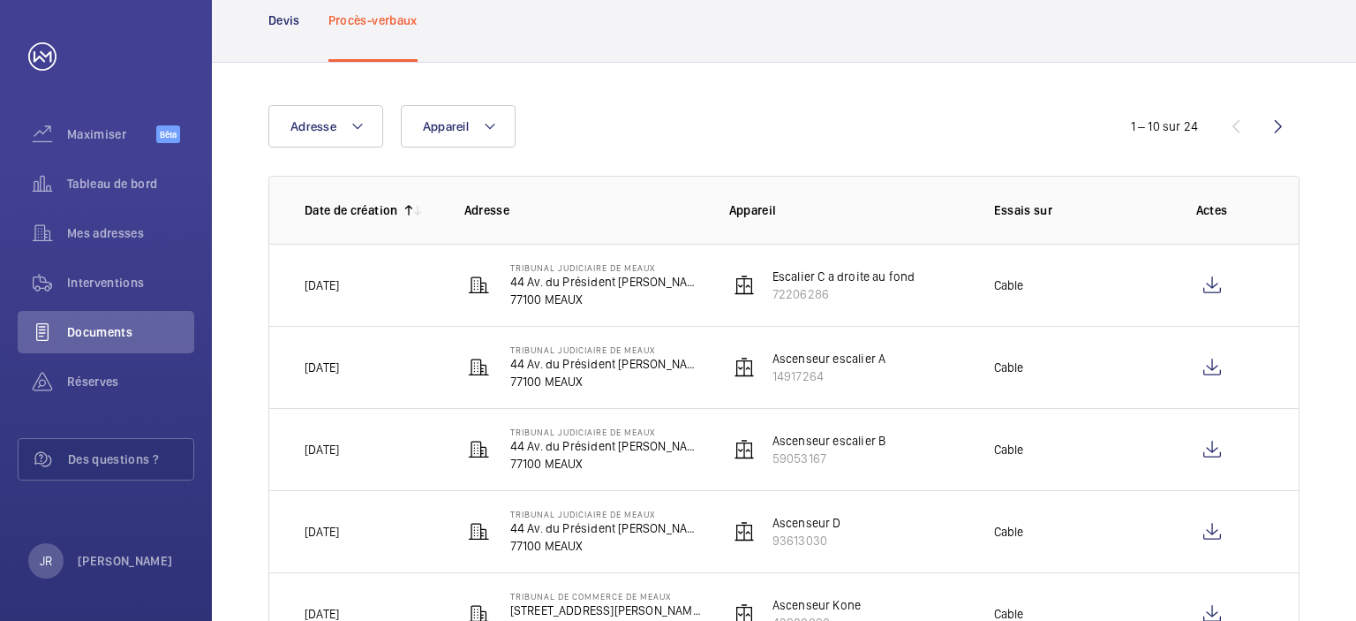
scroll to position [265, 0]
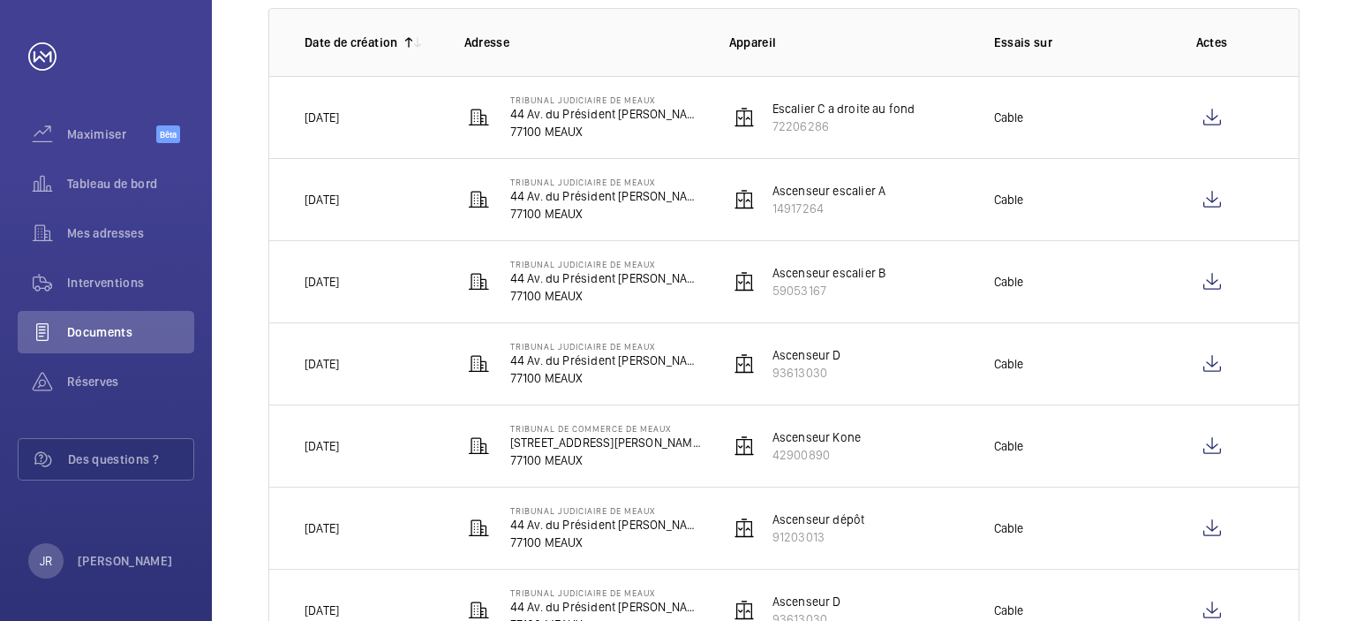
click at [407, 49] on mat-icon at bounding box center [409, 42] width 14 height 14
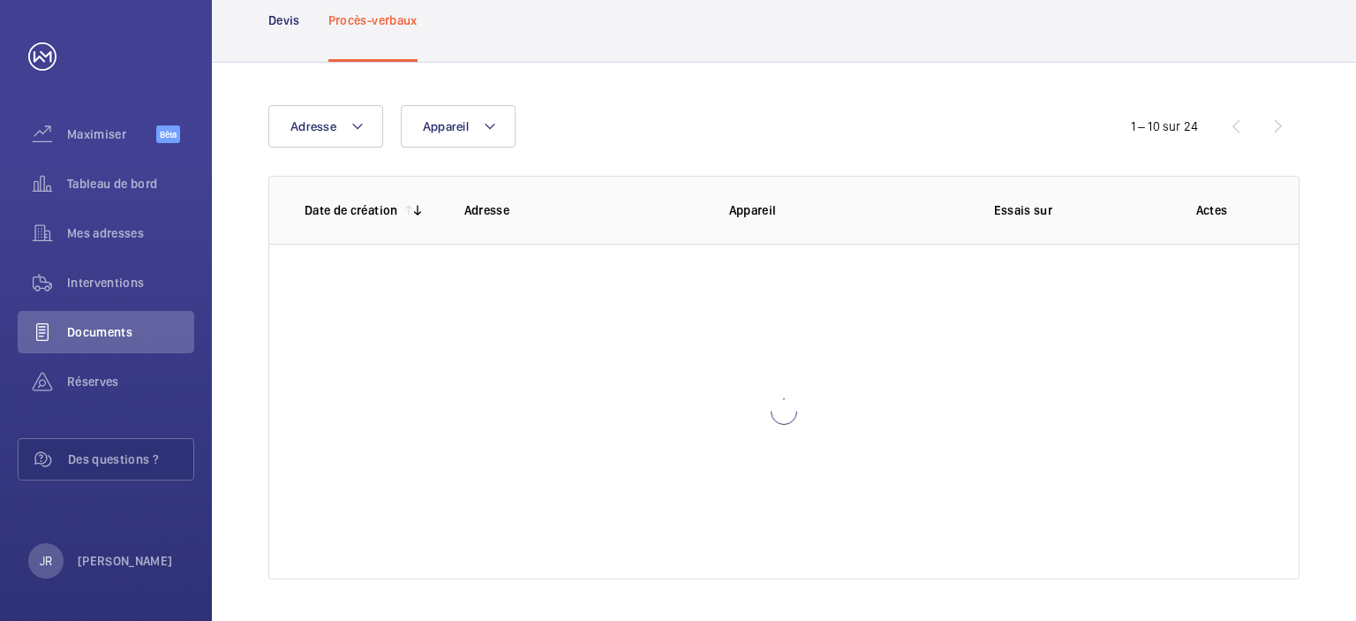
scroll to position [265, 0]
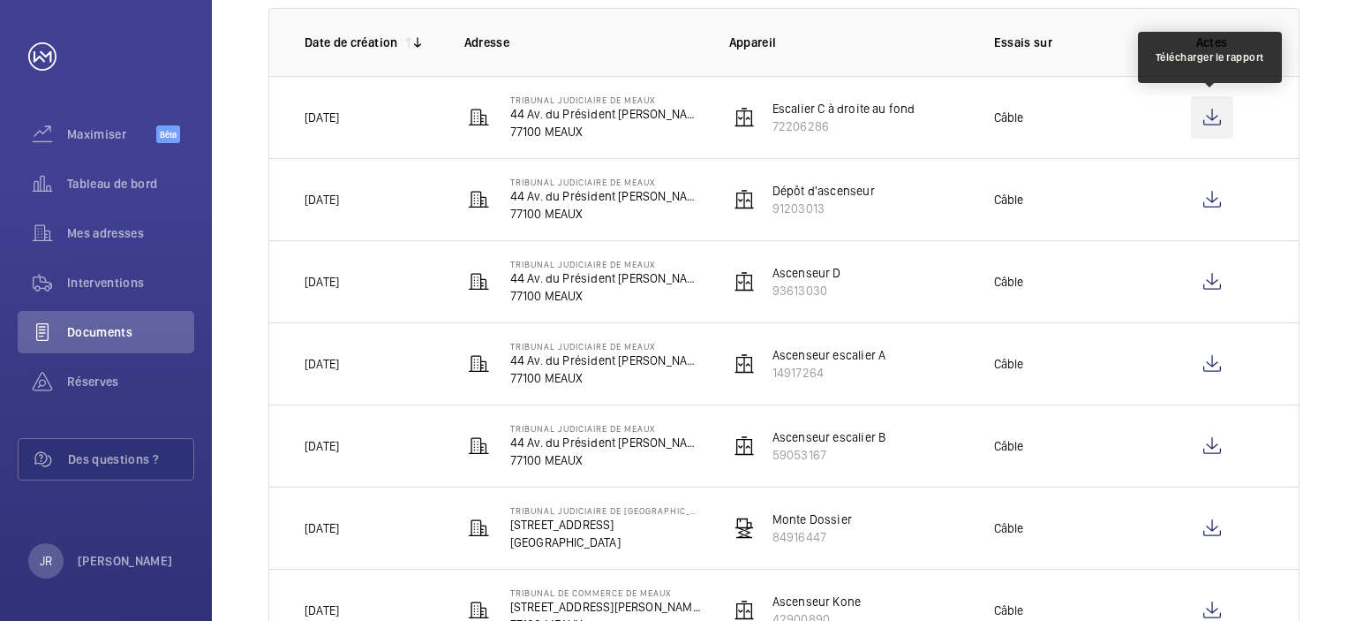
click at [1229, 116] on wm-front-icon-button at bounding box center [1212, 117] width 42 height 42
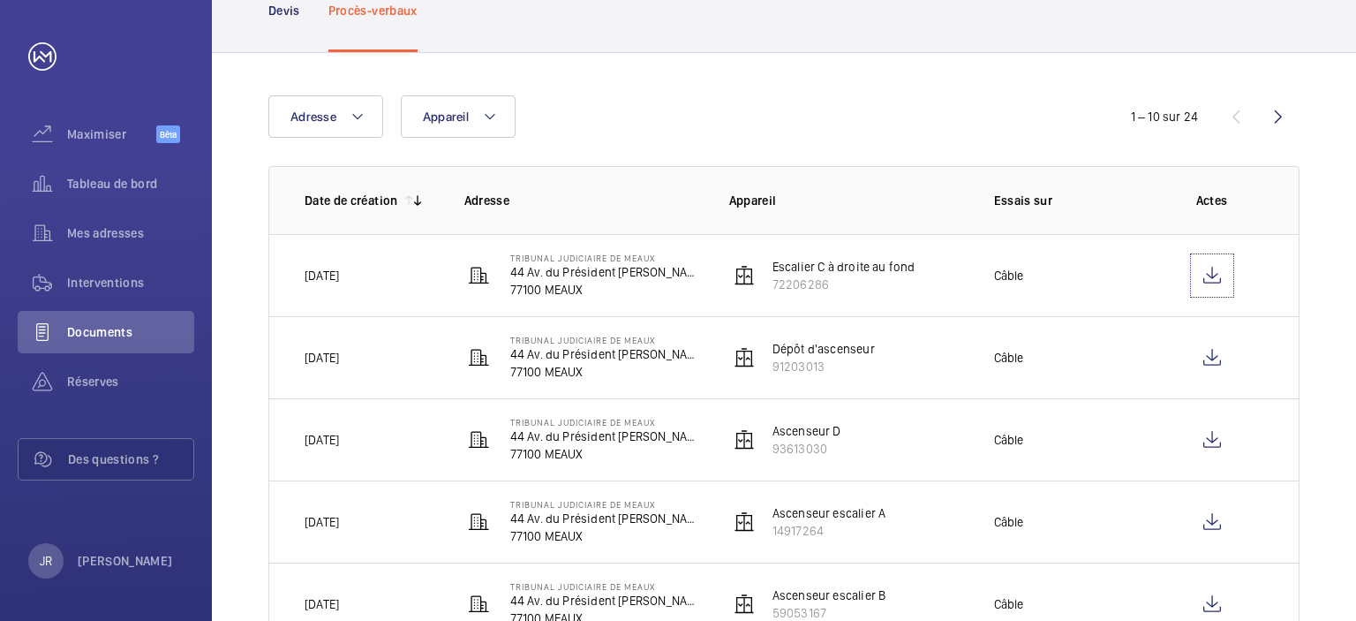
scroll to position [0, 0]
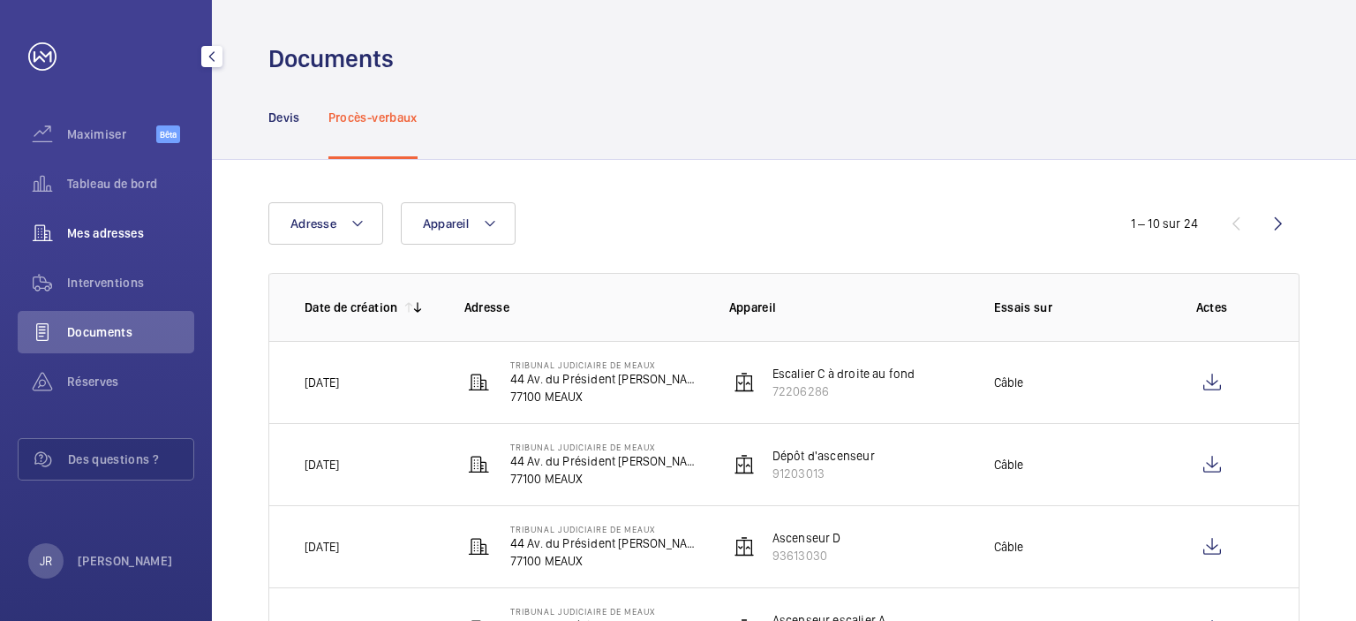
click at [104, 231] on font "Mes adresses" at bounding box center [105, 233] width 77 height 14
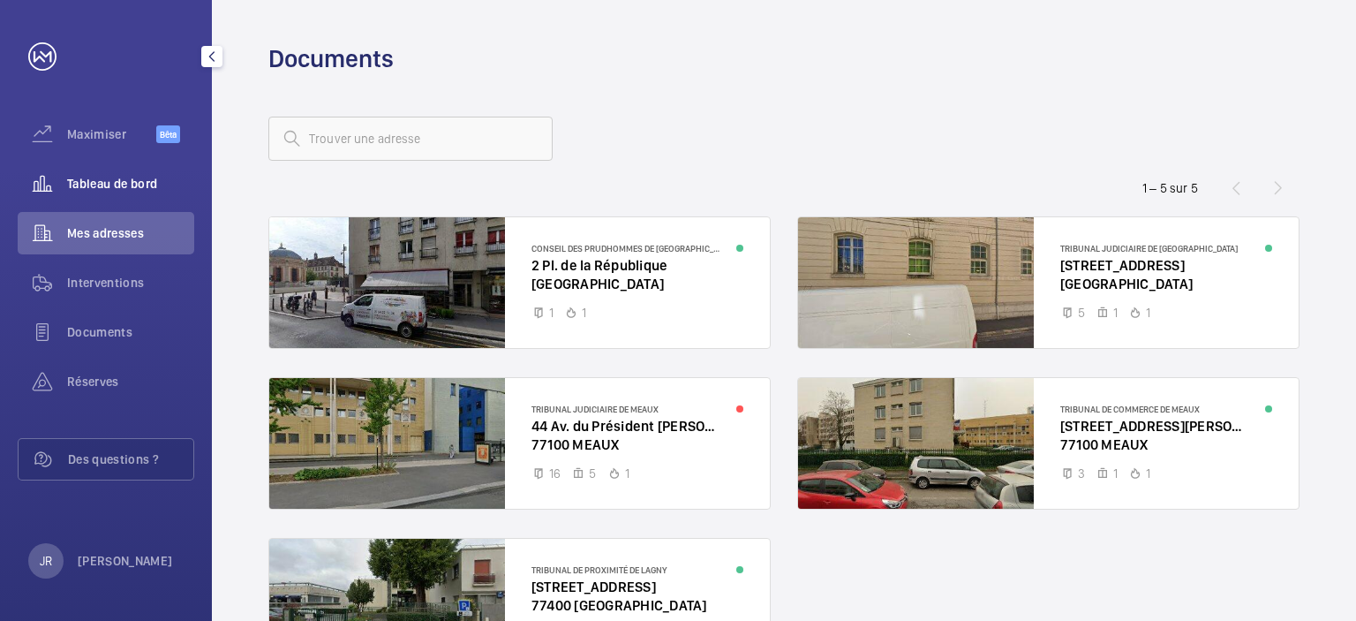
click at [117, 193] on div "Tableau de bord" at bounding box center [106, 183] width 177 height 42
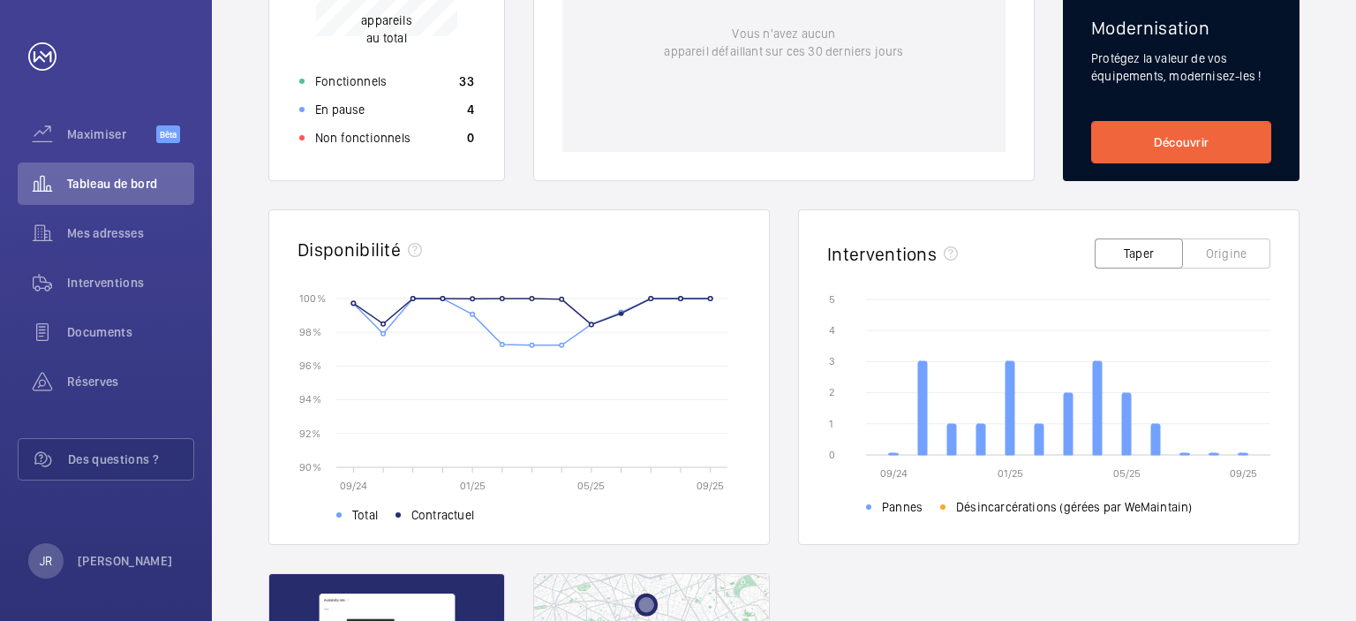
scroll to position [142, 0]
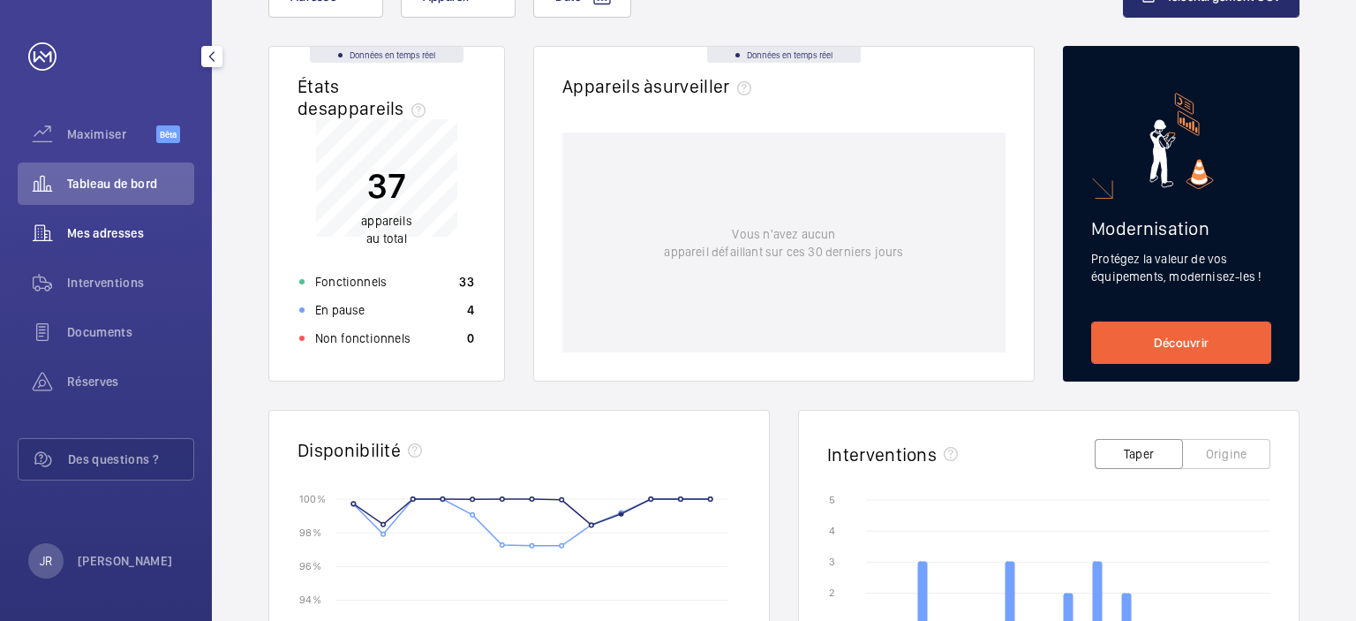
click at [111, 236] on font "Mes adresses" at bounding box center [105, 233] width 77 height 14
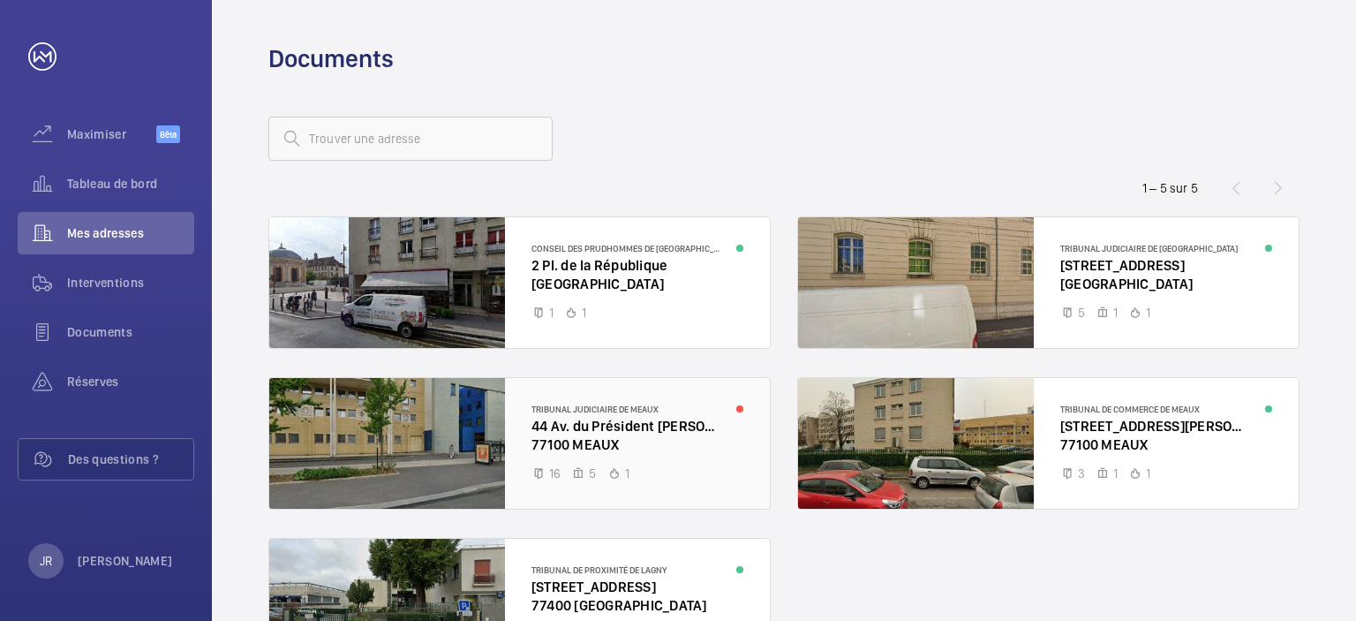
click at [611, 426] on div at bounding box center [519, 443] width 501 height 131
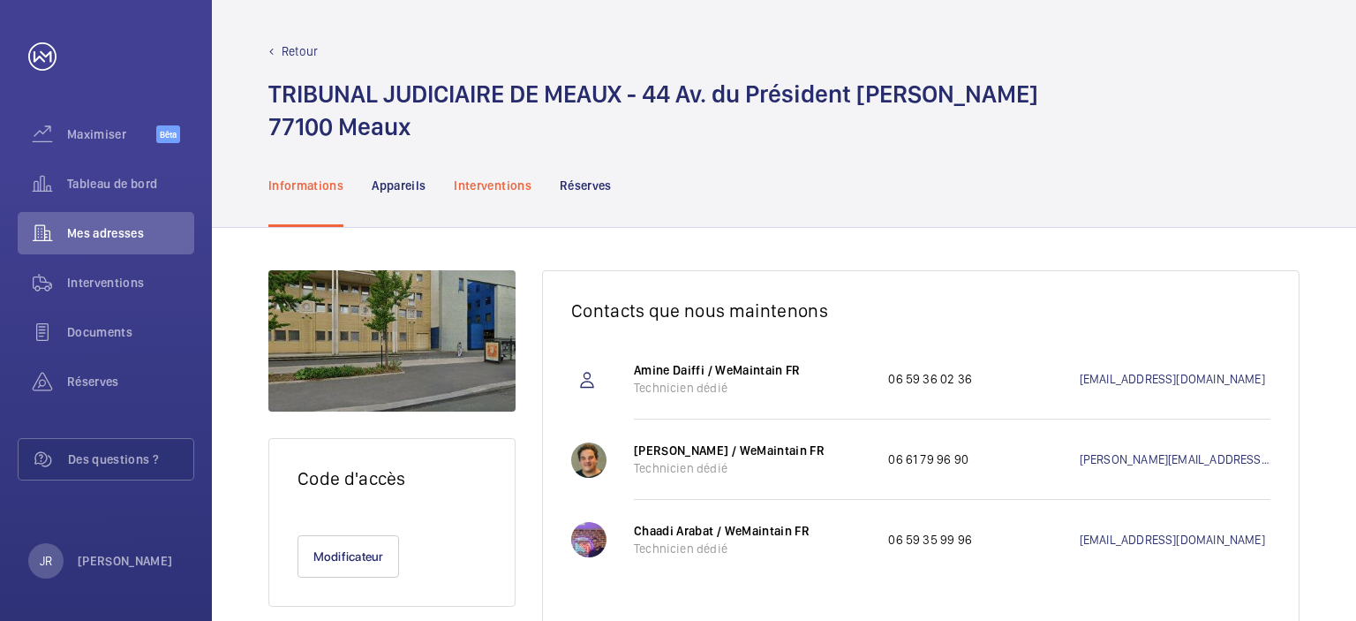
click at [484, 190] on font "Interventions" at bounding box center [493, 185] width 78 height 14
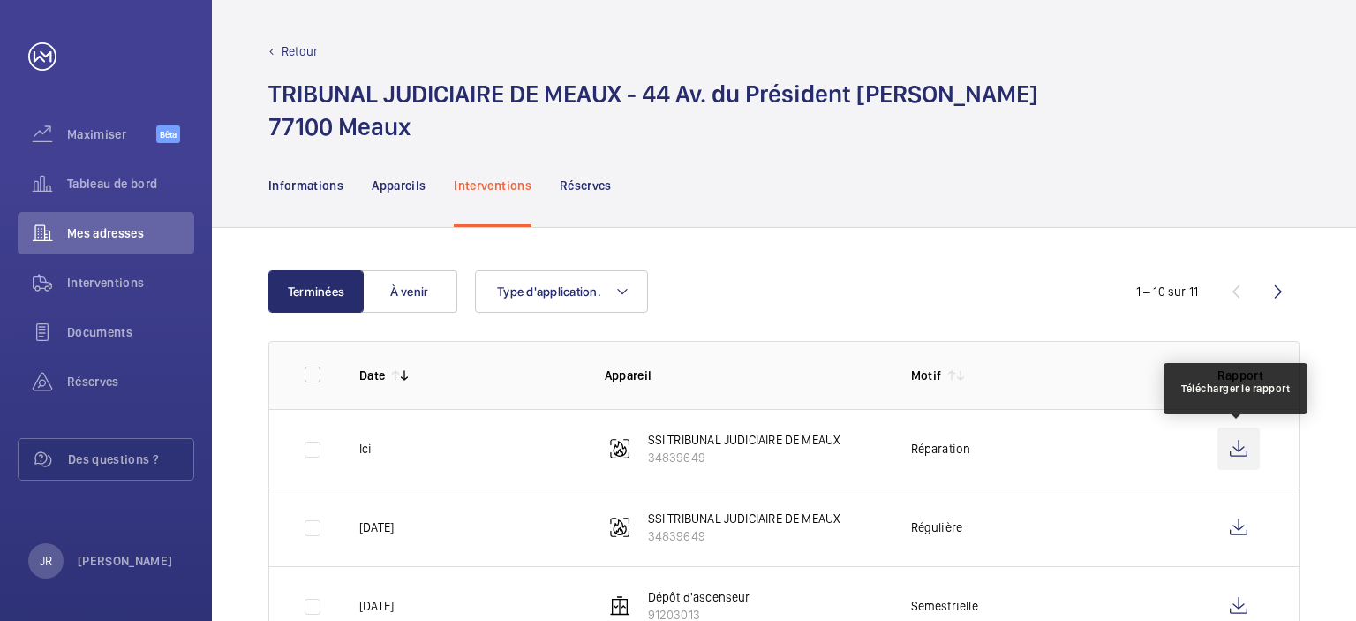
click at [1238, 442] on wm-front-icon-button at bounding box center [1239, 448] width 42 height 42
